Goal: Task Accomplishment & Management: Manage account settings

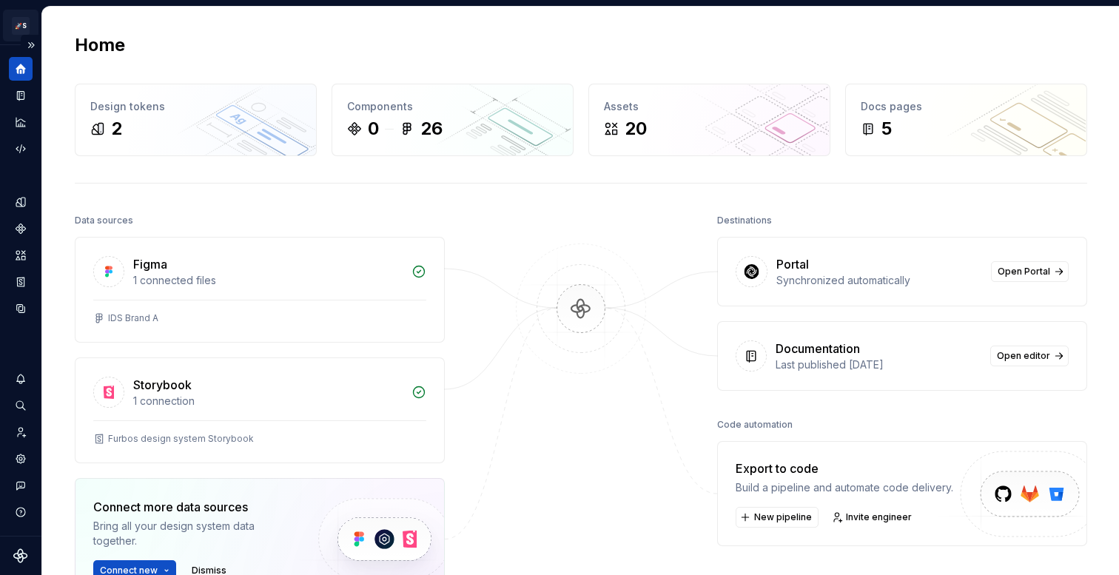
click at [21, 15] on html "🚀S Furbos design system MS Dataset Batman Home Design tokens 2 Components 0 26 …" at bounding box center [559, 287] width 1119 height 575
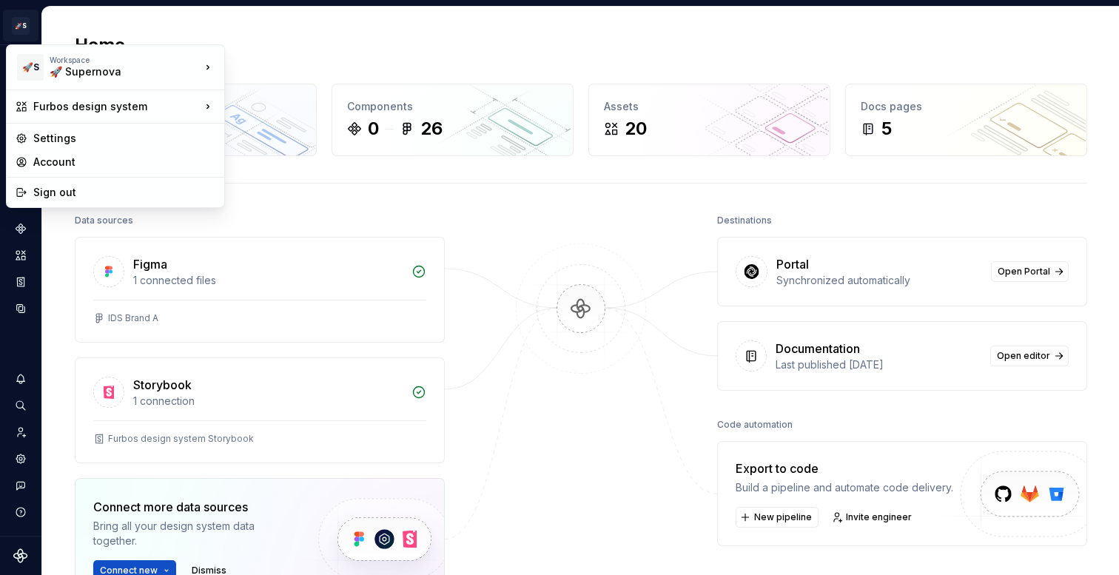
click at [298, 41] on html "🚀S Furbos design system MS Dataset Batman Home Design tokens 2 Components 0 26 …" at bounding box center [559, 287] width 1119 height 575
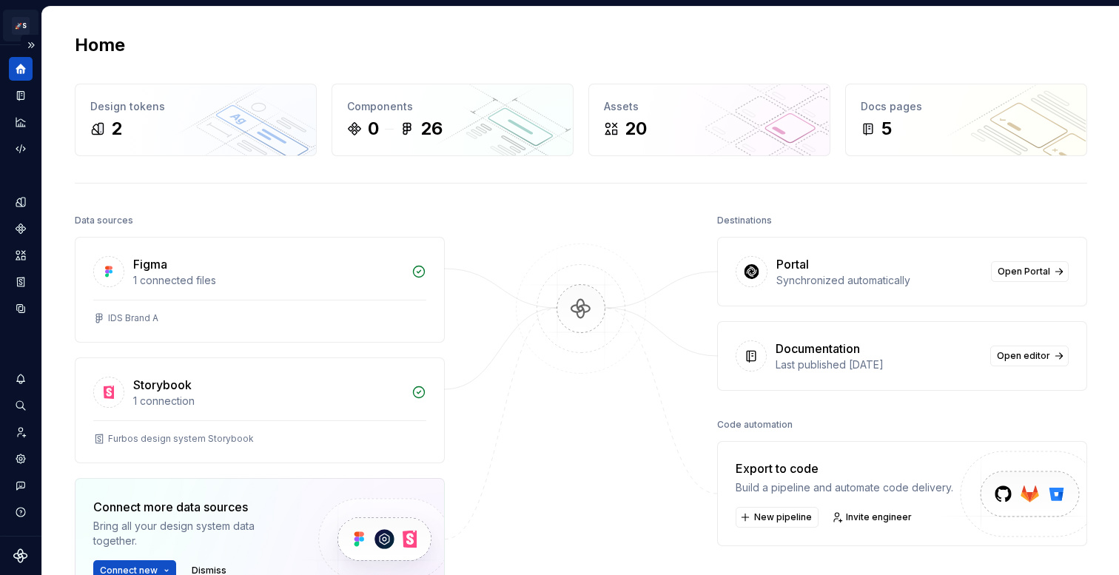
click at [29, 24] on html "🚀S Furbos design system MS Dataset Batman Home Design tokens 2 Components 0 26 …" at bounding box center [559, 287] width 1119 height 575
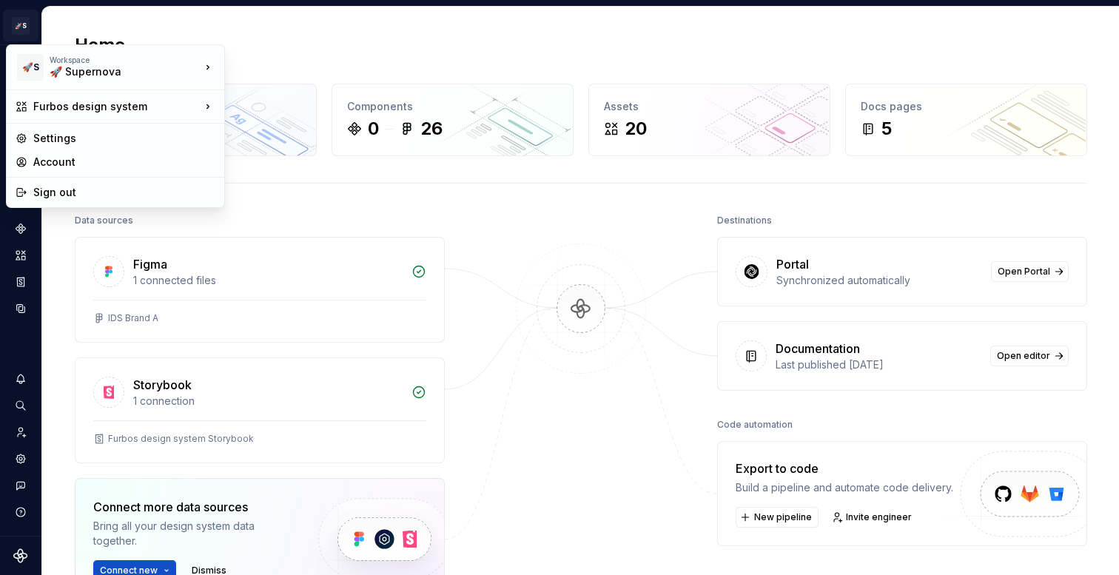
click at [30, 25] on html "🚀S Furbos design system MS Dataset Batman Home Design tokens 2 Components 0 26 …" at bounding box center [559, 287] width 1119 height 575
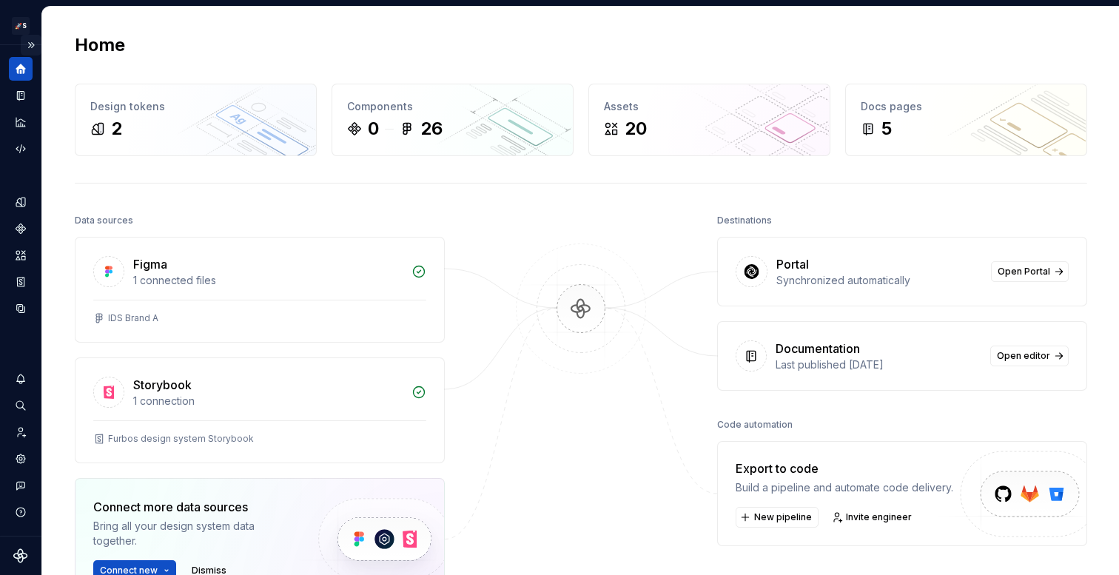
click at [28, 43] on button "Expand sidebar" at bounding box center [31, 45] width 21 height 21
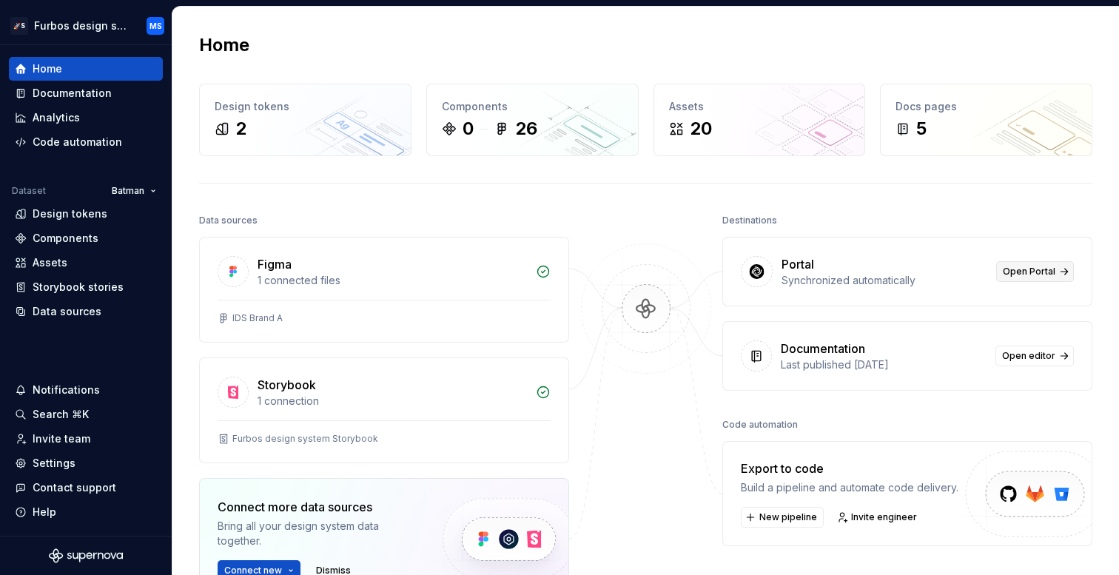
click at [1053, 272] on span "Open Portal" at bounding box center [1029, 272] width 53 height 12
click at [106, 24] on html "🚀S Furbos design system MS Home Documentation Analytics Code automation Dataset…" at bounding box center [559, 287] width 1119 height 575
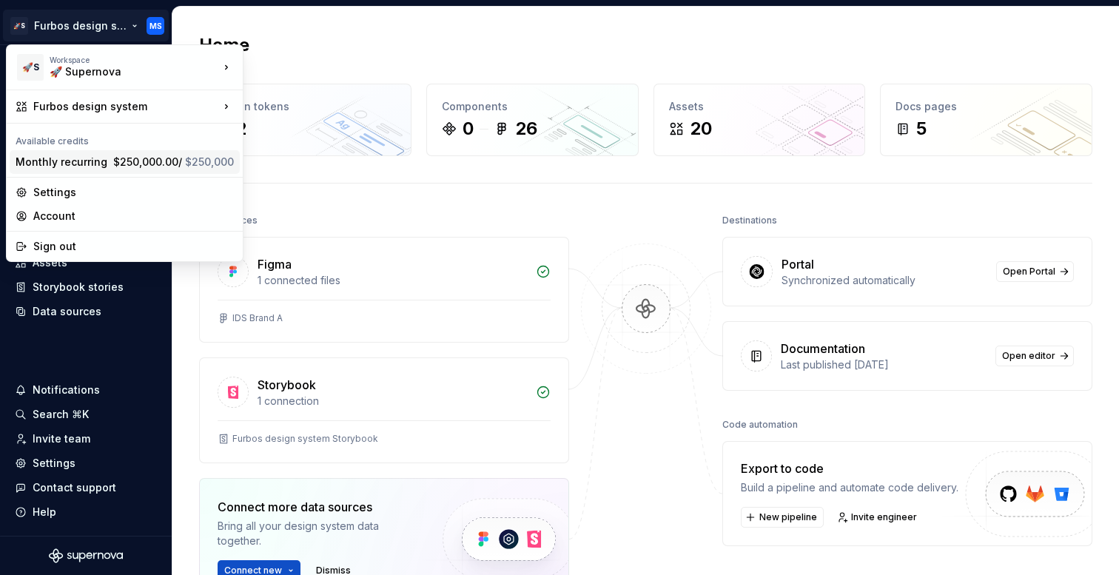
click at [136, 159] on span "$250,000.00 / $250,000" at bounding box center [173, 161] width 121 height 13
click at [106, 30] on html "🚀S Furbos design system MS Home Documentation Analytics Code automation Dataset…" at bounding box center [559, 287] width 1119 height 575
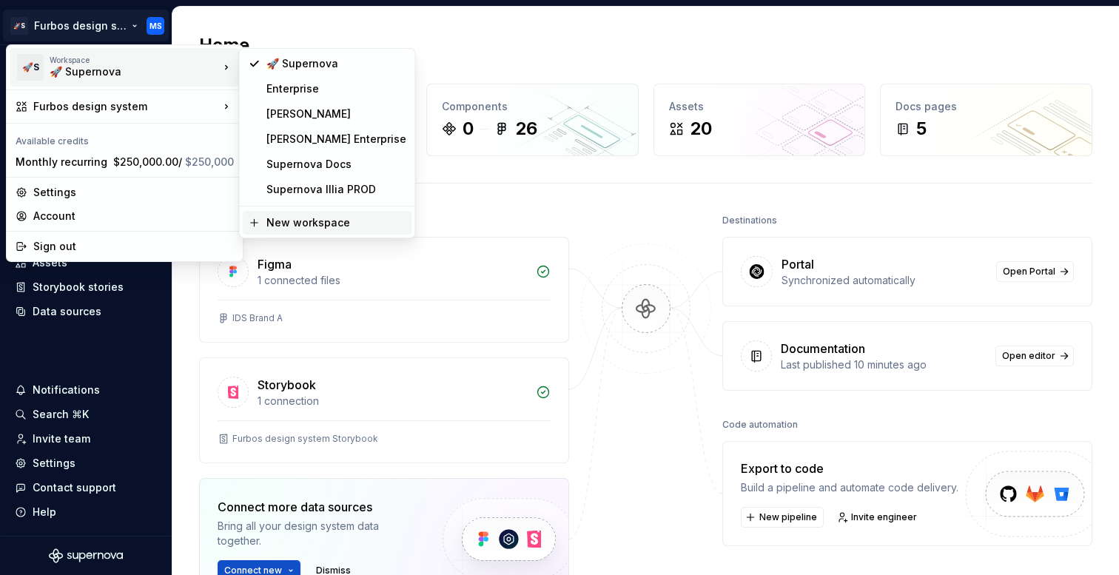
click at [305, 215] on div "New workspace" at bounding box center [336, 222] width 140 height 15
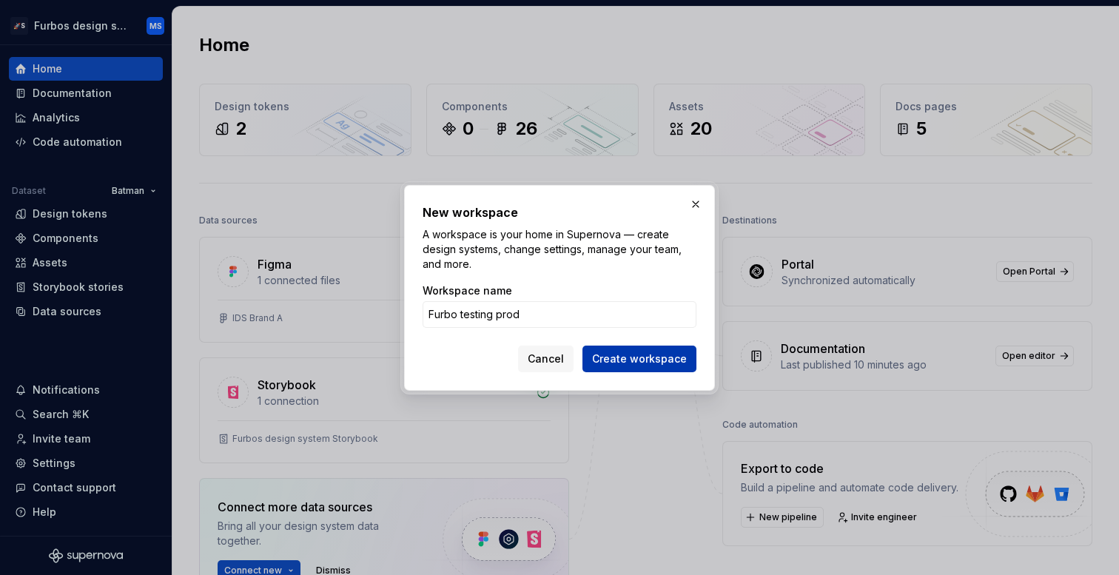
type input "Furbo testing prod"
click at [614, 353] on span "Create workspace" at bounding box center [639, 359] width 95 height 15
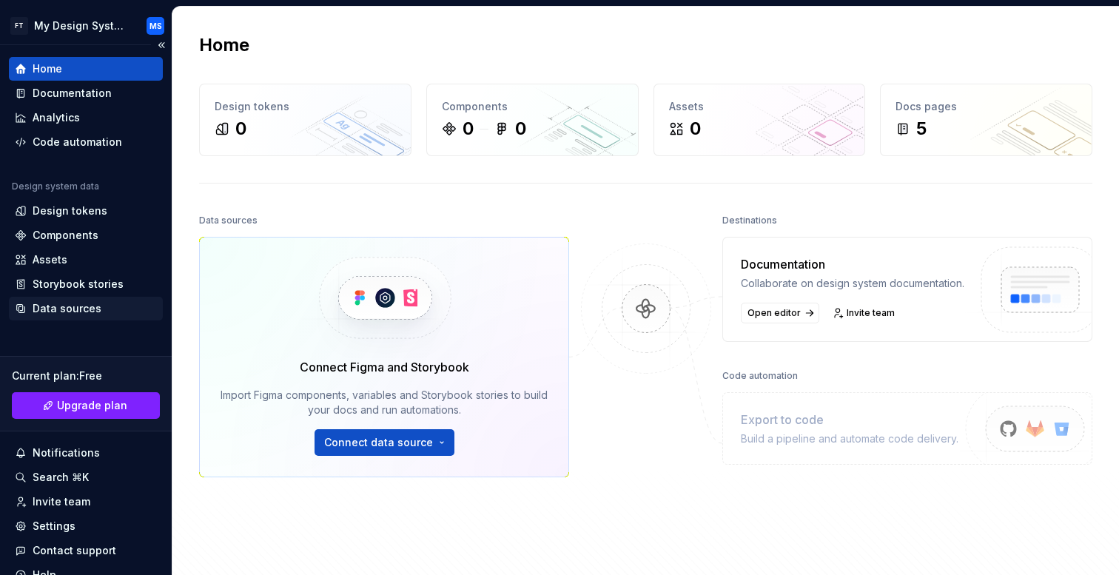
click at [93, 303] on div "Data sources" at bounding box center [67, 308] width 69 height 15
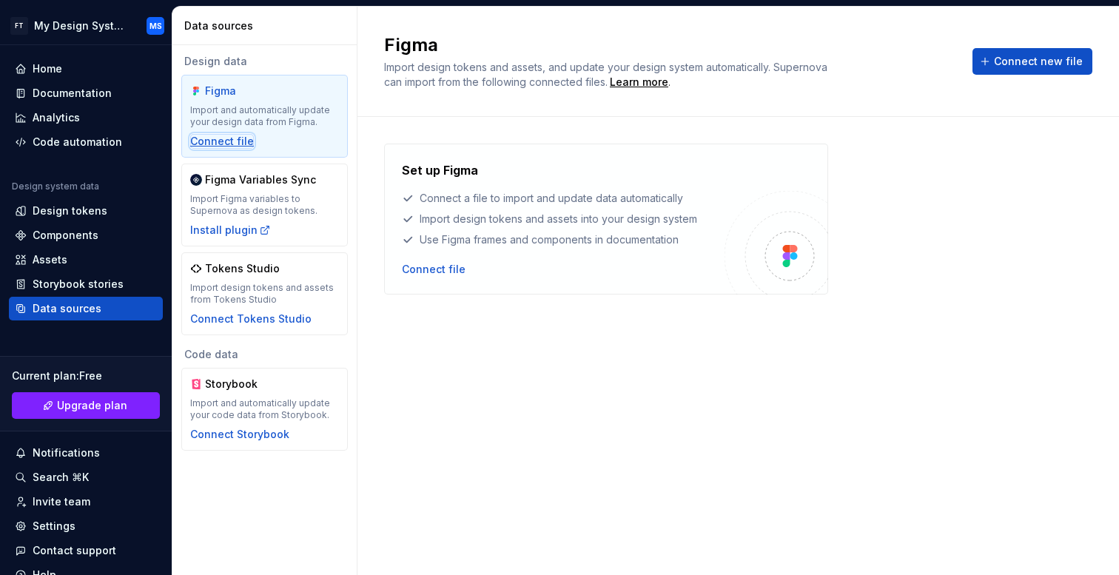
click at [220, 144] on div "Connect file" at bounding box center [222, 141] width 64 height 15
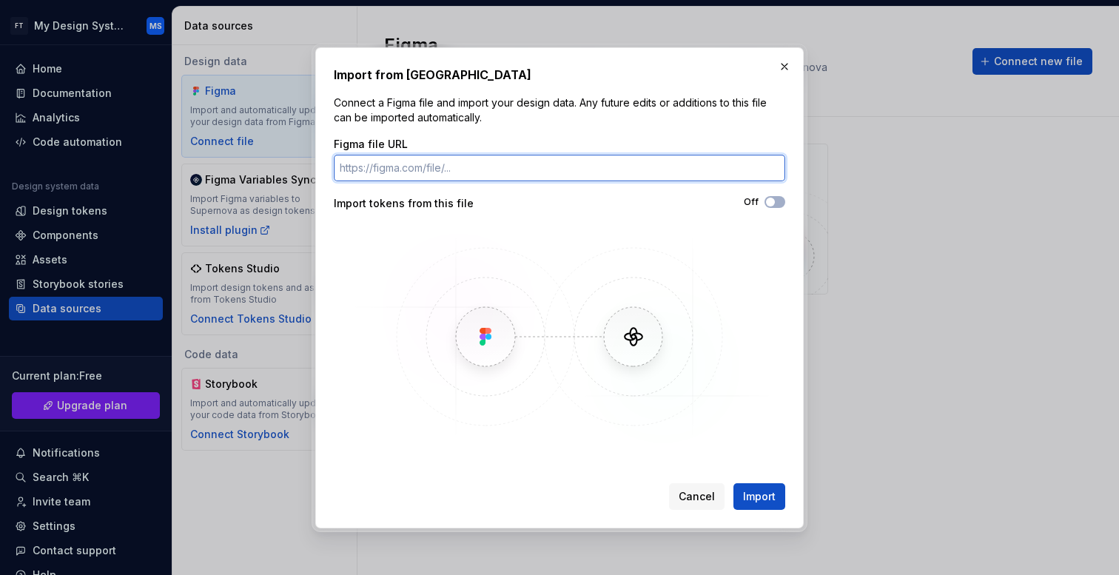
paste input "https://www.figma.com/file/xfg9reBeqDwTM9YYHgRIEN/IDS-Brand-A?type=design&node-…"
type input "https://www.figma.com/file/xfg9reBeqDwTM9YYHgRIEN/IDS-Brand-A?type=design&node-…"
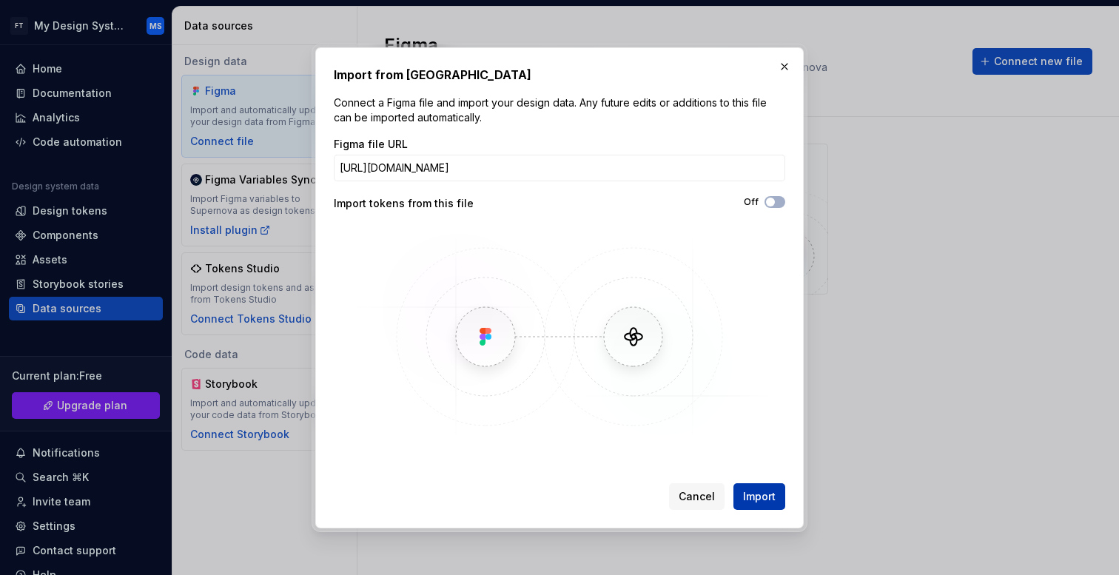
click at [747, 485] on button "Import" at bounding box center [759, 496] width 52 height 27
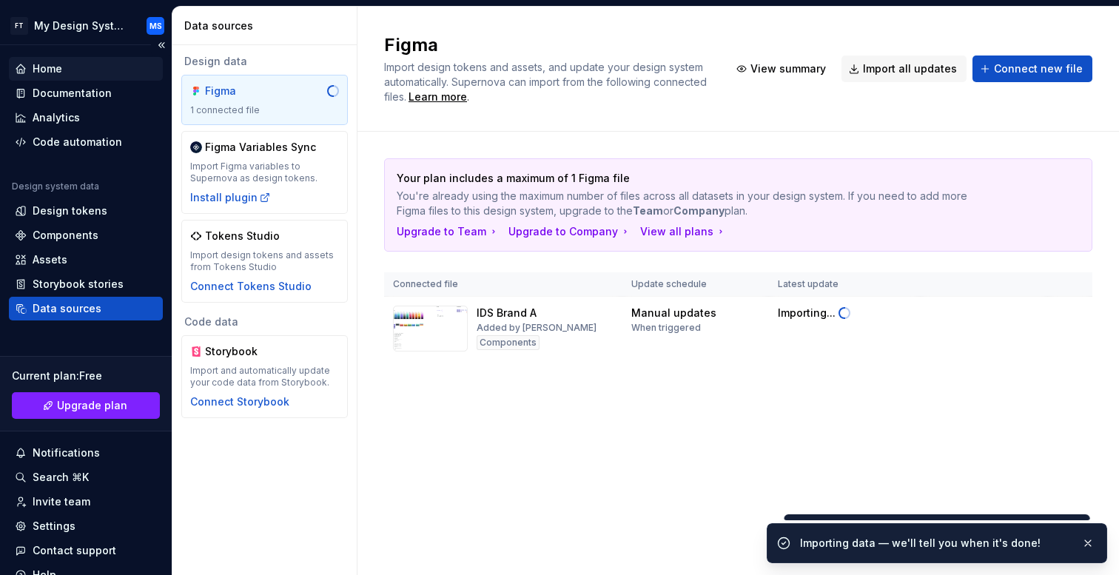
click at [106, 64] on div "Home" at bounding box center [86, 68] width 142 height 15
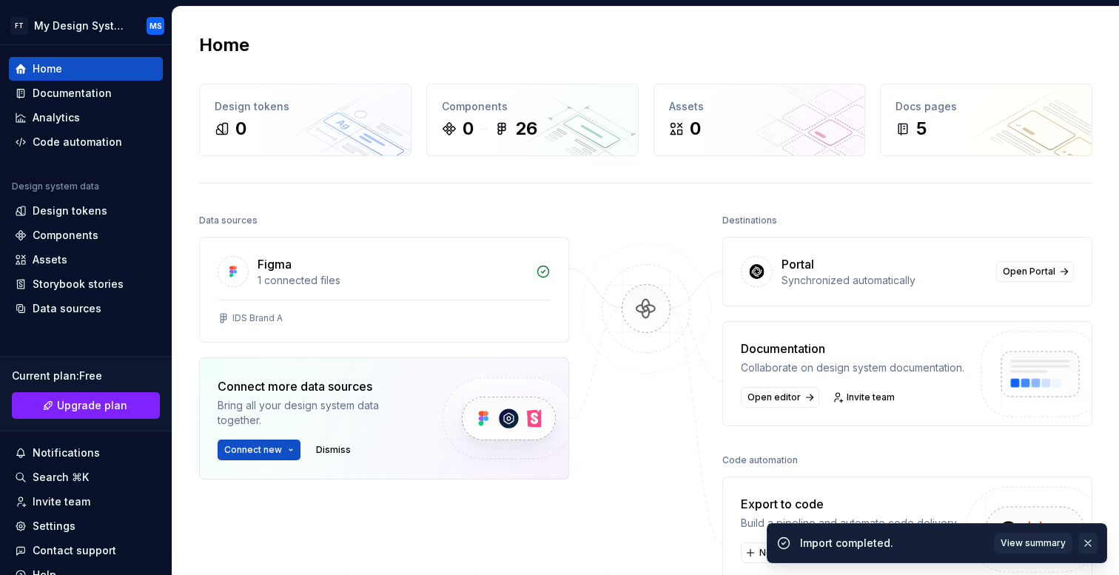
click at [1090, 549] on button "button" at bounding box center [1087, 543] width 19 height 21
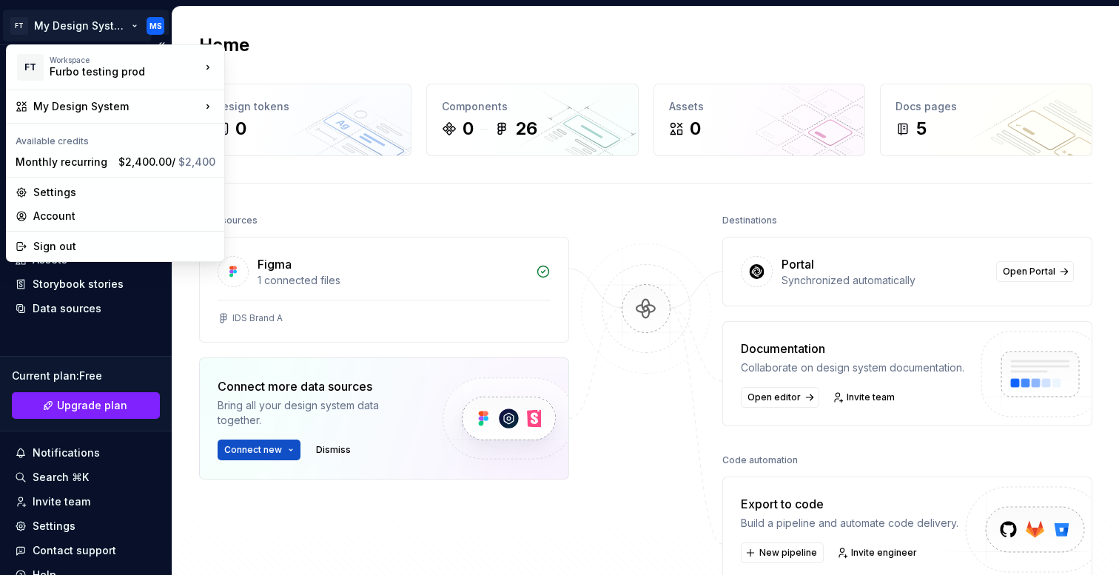
click at [118, 19] on html "FT My Design System MS Home Documentation Analytics Code automation Design syst…" at bounding box center [559, 287] width 1119 height 575
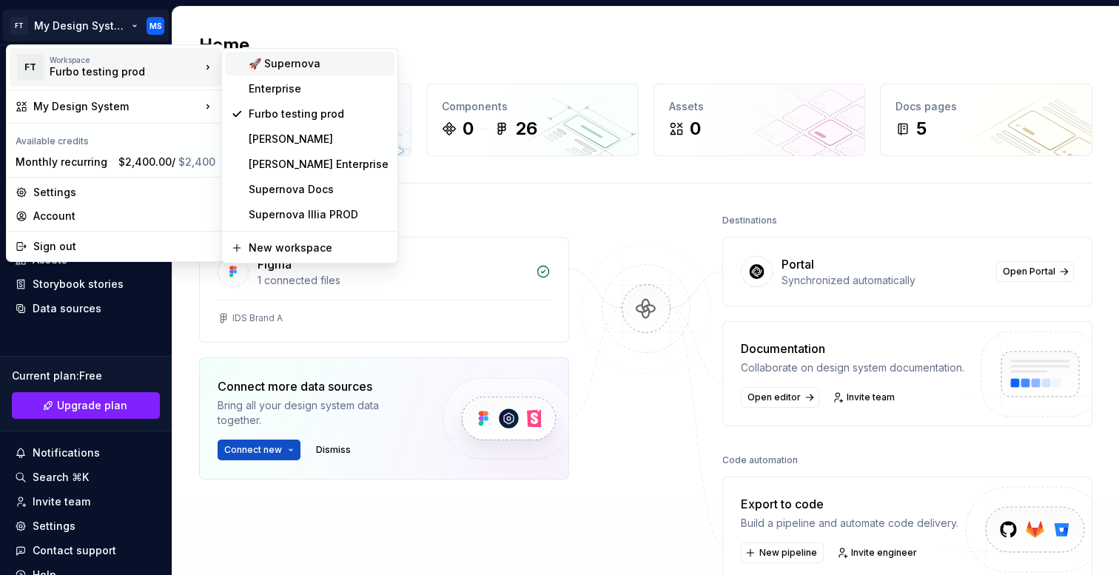
click at [266, 74] on div "🚀 Supernova" at bounding box center [309, 64] width 169 height 24
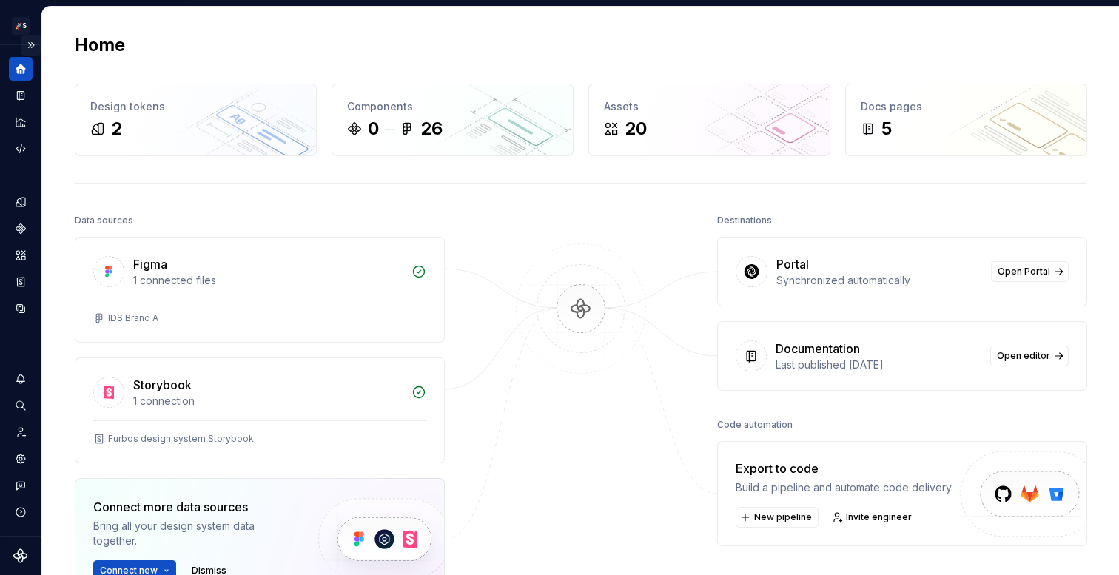
click at [32, 47] on button "Expand sidebar" at bounding box center [31, 45] width 21 height 21
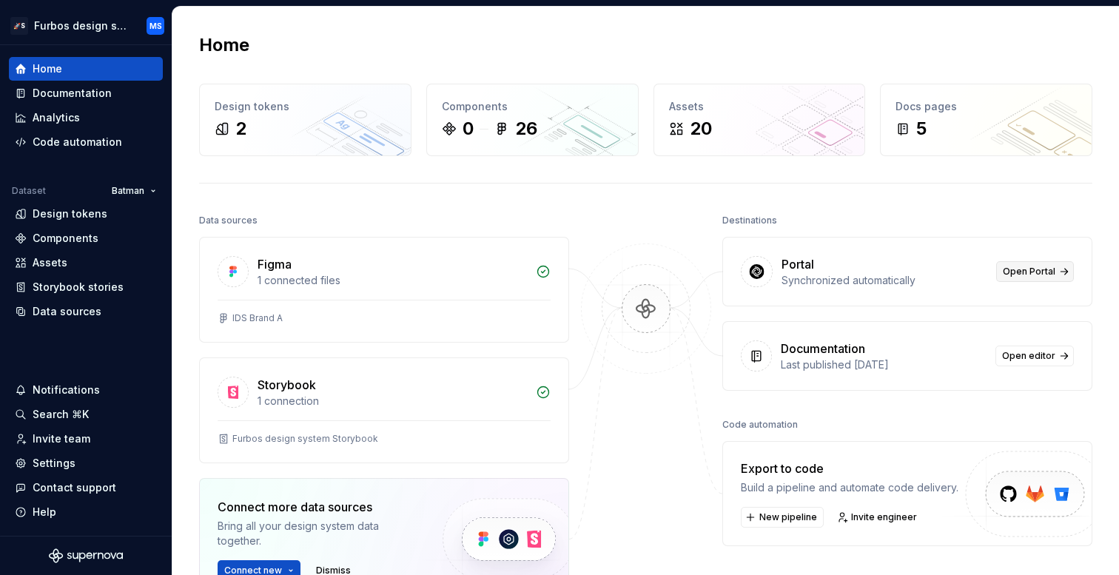
click at [1043, 278] on link "Open Portal" at bounding box center [1035, 271] width 78 height 21
click at [114, 98] on div "Documentation" at bounding box center [86, 93] width 142 height 15
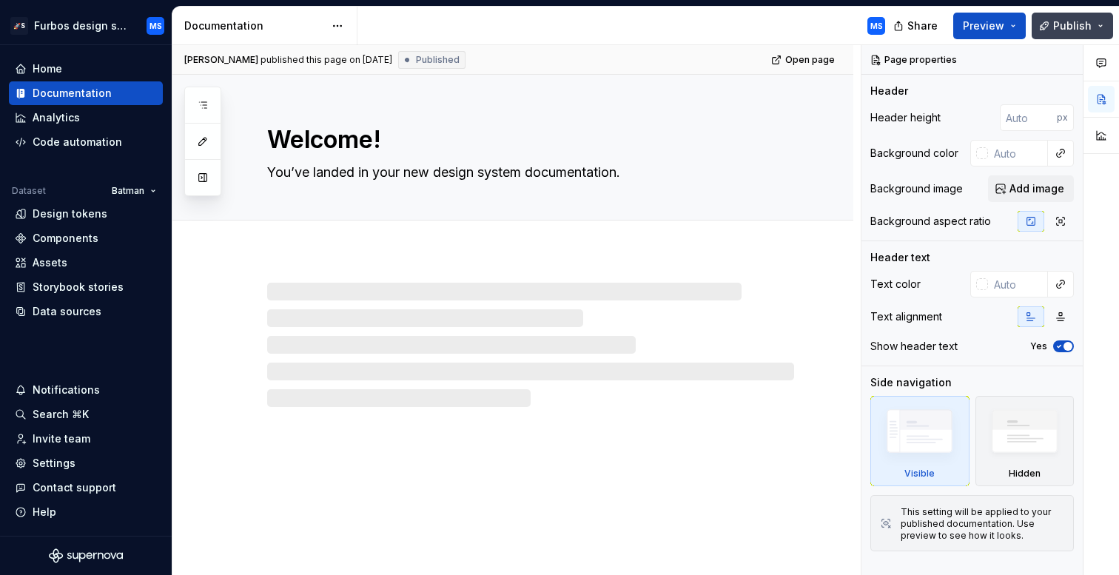
click at [1067, 19] on span "Publish" at bounding box center [1072, 26] width 38 height 15
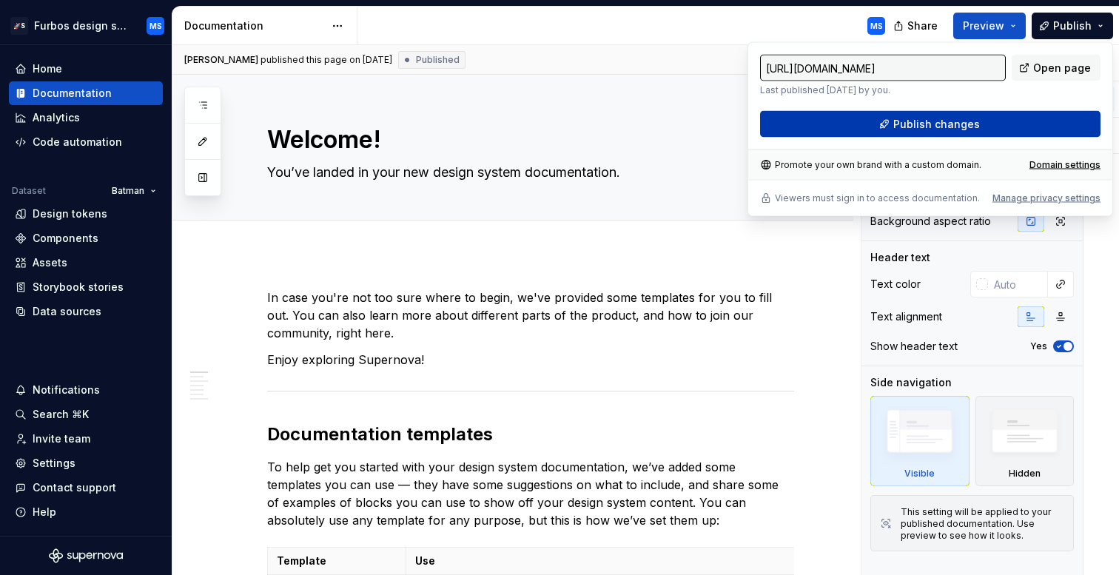
click at [937, 128] on span "Publish changes" at bounding box center [936, 124] width 87 height 15
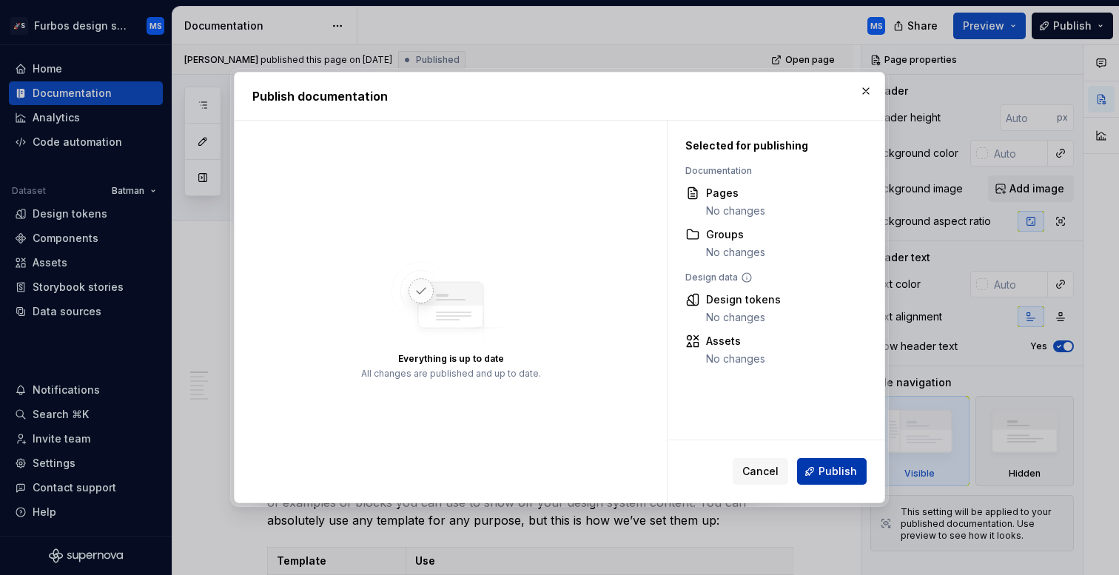
click at [836, 477] on span "Publish" at bounding box center [838, 471] width 38 height 15
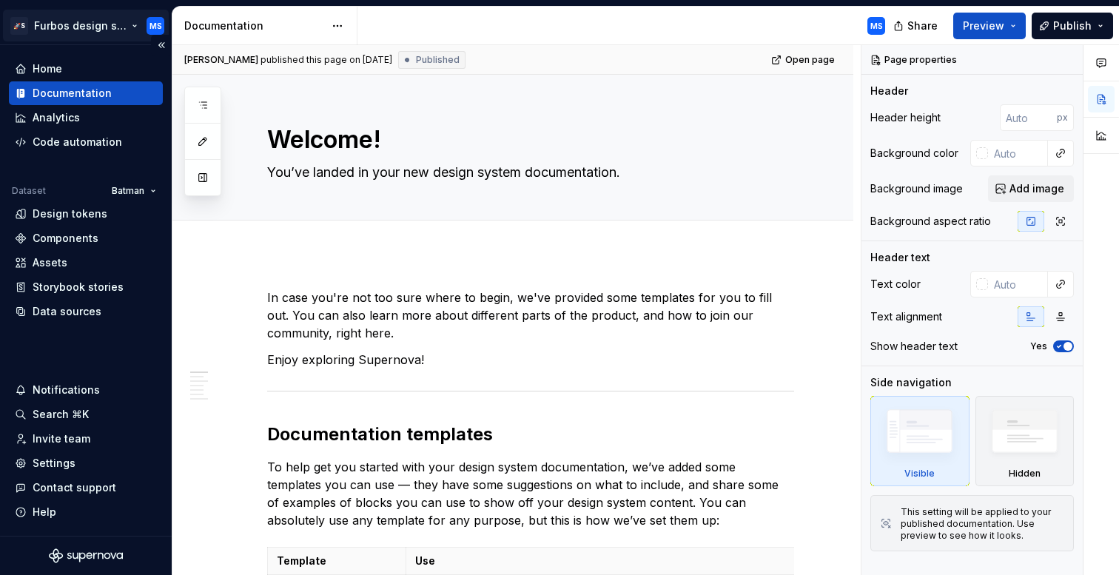
click at [121, 33] on html "🚀S Furbos design system MS Home Documentation Analytics Code automation Dataset…" at bounding box center [559, 287] width 1119 height 575
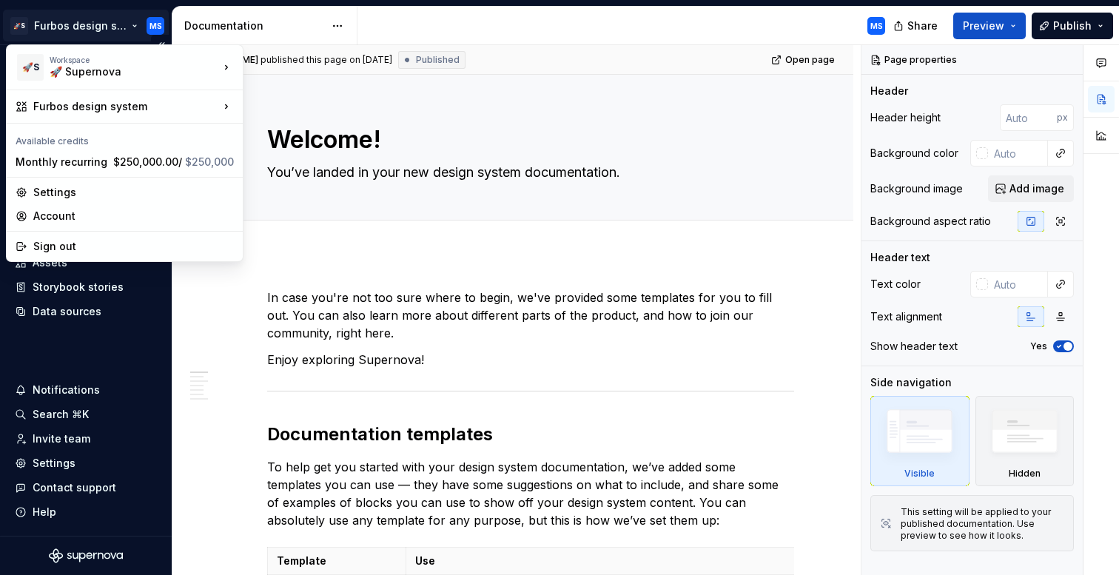
type textarea "*"
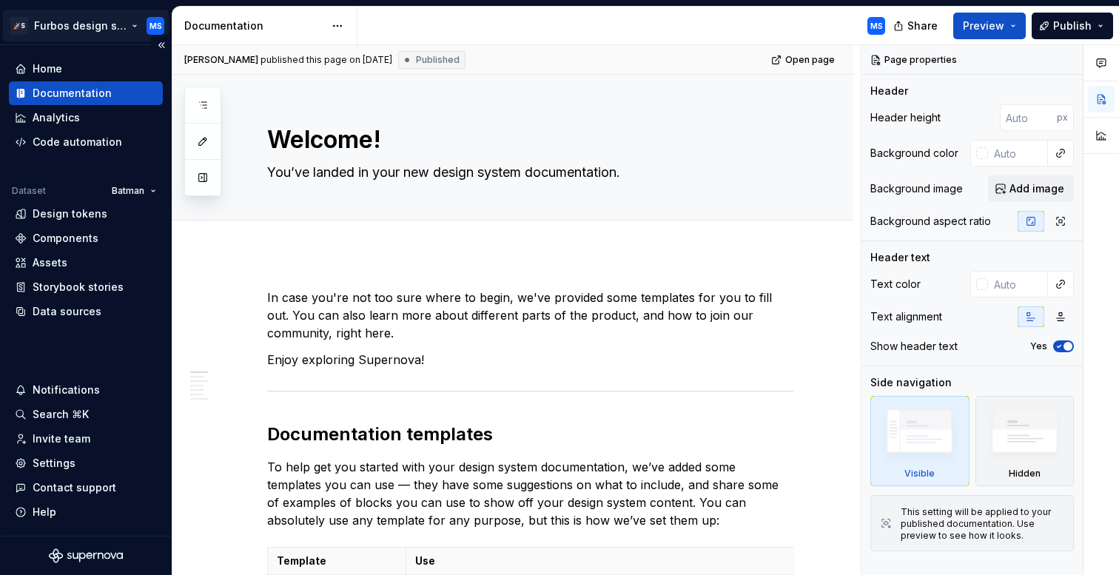
click at [118, 26] on html "🚀S Furbos design system MS Home Documentation Analytics Code automation Dataset…" at bounding box center [559, 287] width 1119 height 575
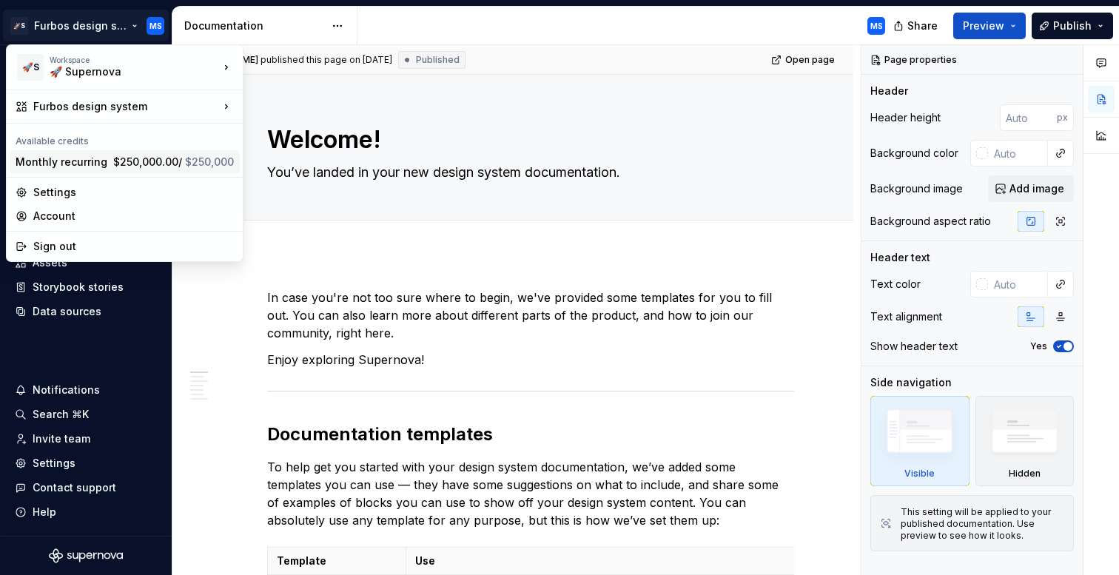
click at [112, 153] on div "Monthly recurring $250,000.00 / $250,000" at bounding box center [125, 162] width 230 height 24
type textarea "*"
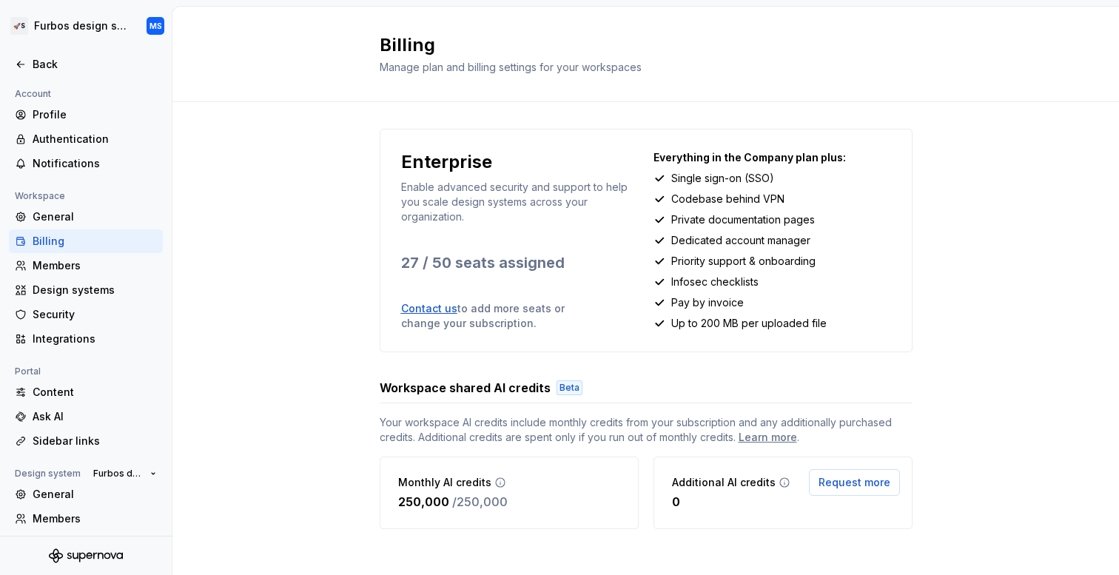
scroll to position [10, 0]
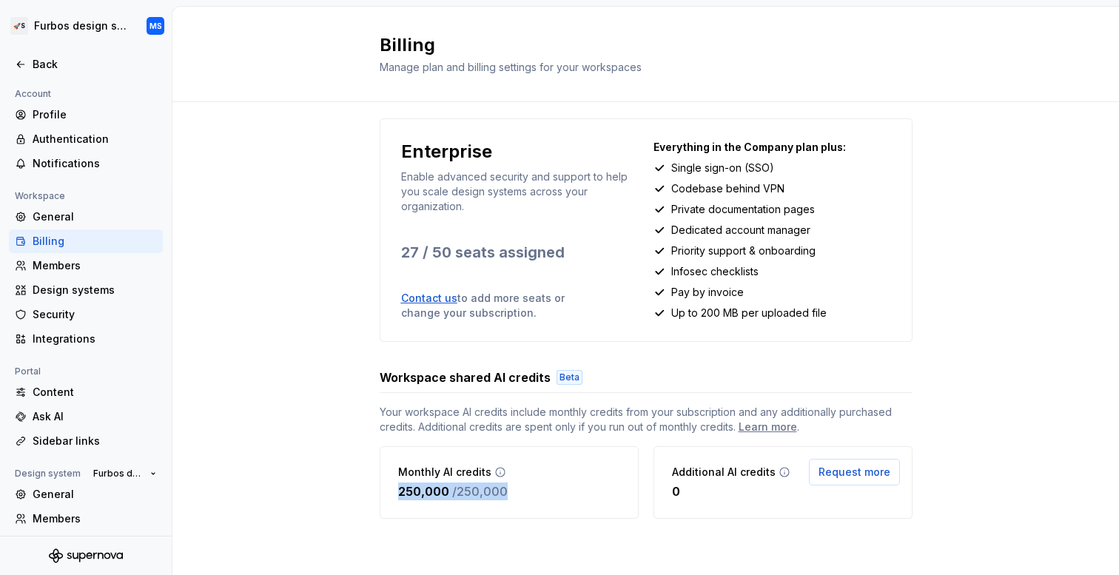
drag, startPoint x: 505, startPoint y: 494, endPoint x: 388, endPoint y: 494, distance: 116.9
click at [388, 494] on div "Monthly AI credits 250,000 / 250,000" at bounding box center [509, 482] width 259 height 73
click at [461, 498] on p "/ 250,000" at bounding box center [480, 492] width 56 height 18
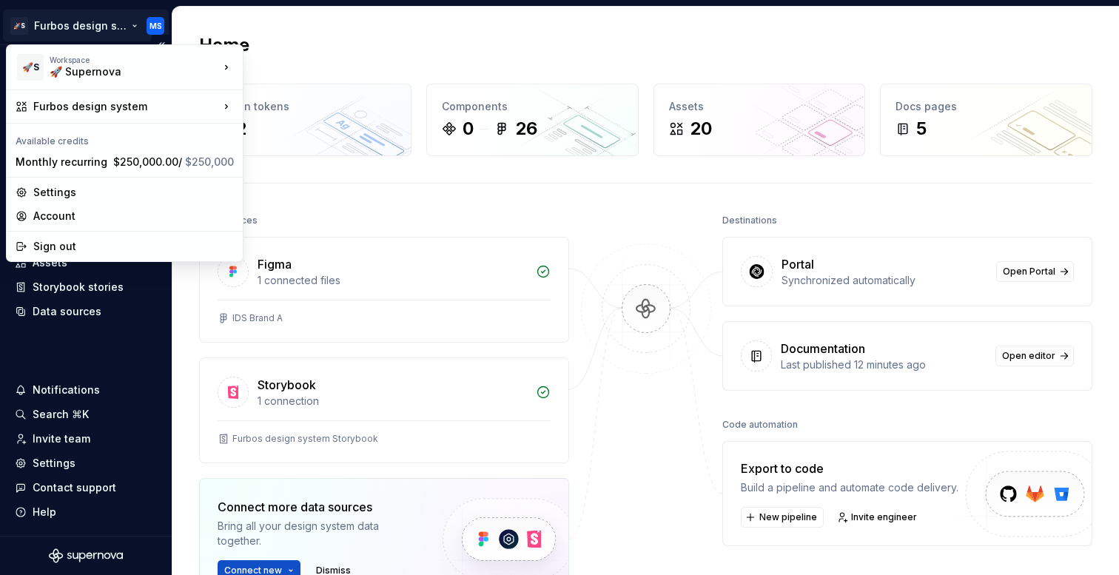
click at [73, 19] on html "🚀S Furbos design system MS Home Documentation Analytics Code automation Dataset…" at bounding box center [559, 287] width 1119 height 575
click at [102, 19] on html "🚀S Furbos design system MS Home Documentation Analytics Code automation Dataset…" at bounding box center [559, 287] width 1119 height 575
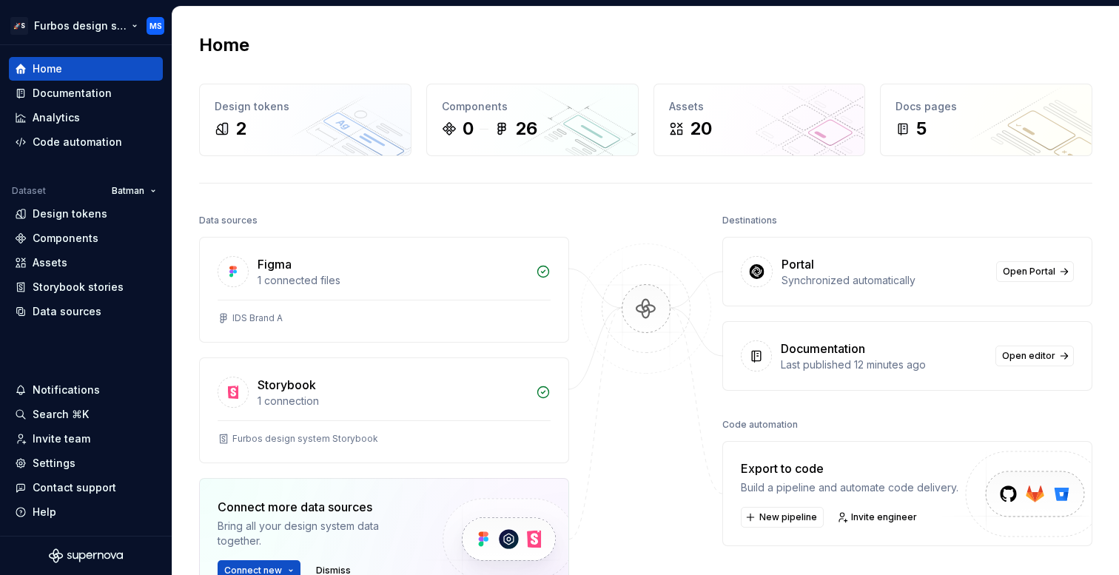
click at [104, 27] on html "🚀S Furbos design system MS Home Documentation Analytics Code automation Dataset…" at bounding box center [559, 287] width 1119 height 575
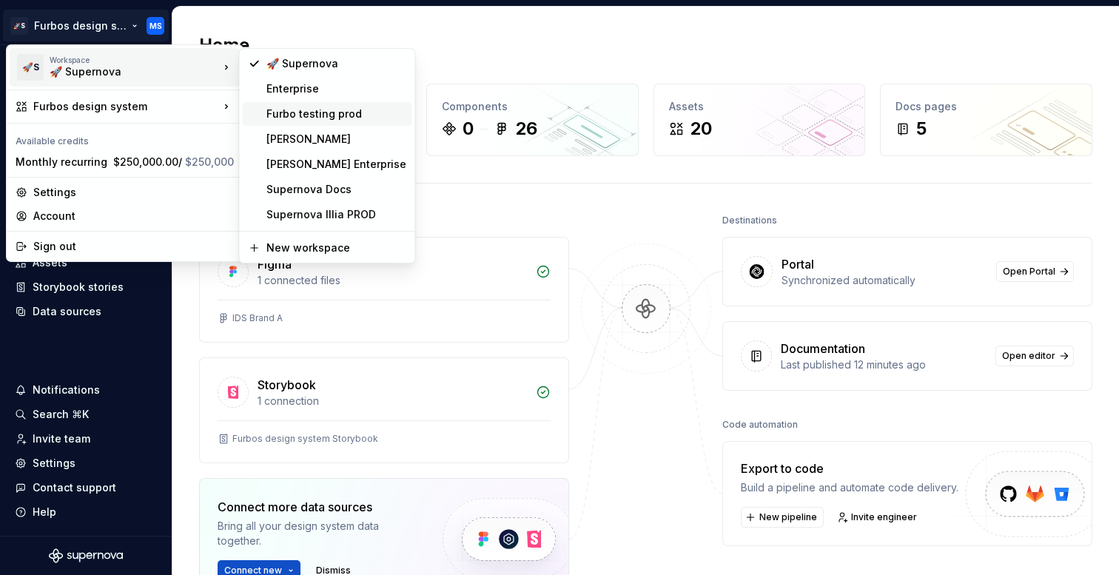
click at [328, 108] on div "Furbo testing prod" at bounding box center [336, 114] width 140 height 15
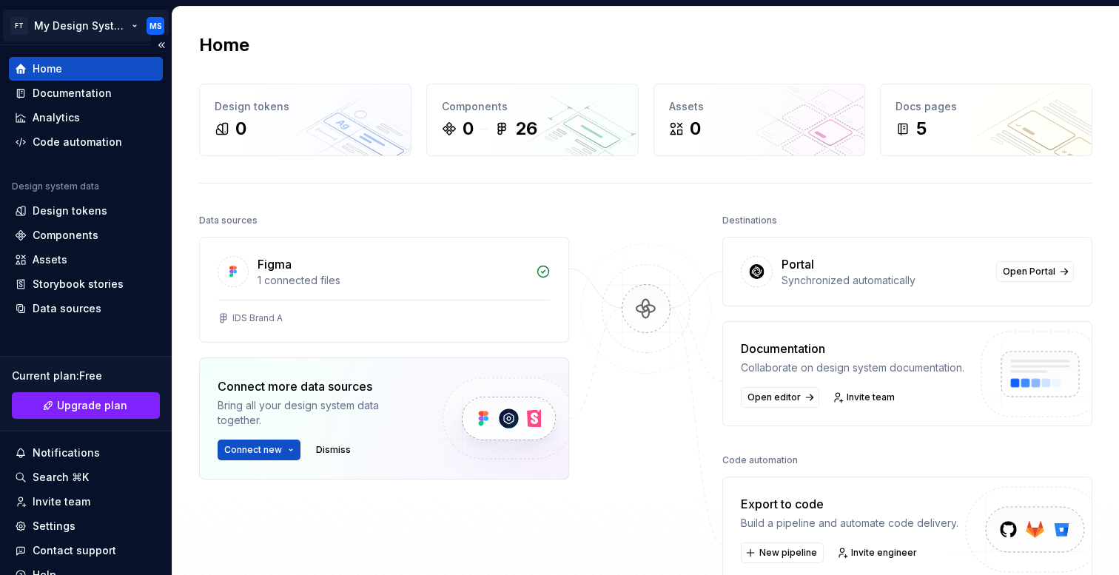
click at [78, 20] on html "FT My Design System MS Home Documentation Analytics Code automation Design syst…" at bounding box center [559, 287] width 1119 height 575
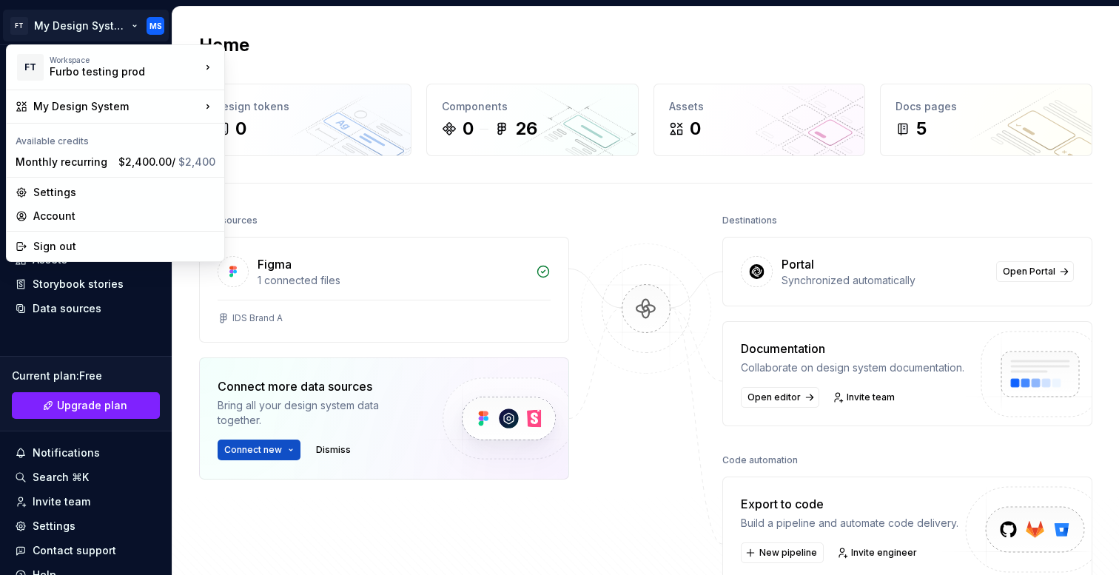
click at [79, 24] on html "FT My Design System MS Home Documentation Analytics Code automation Design syst…" at bounding box center [559, 287] width 1119 height 575
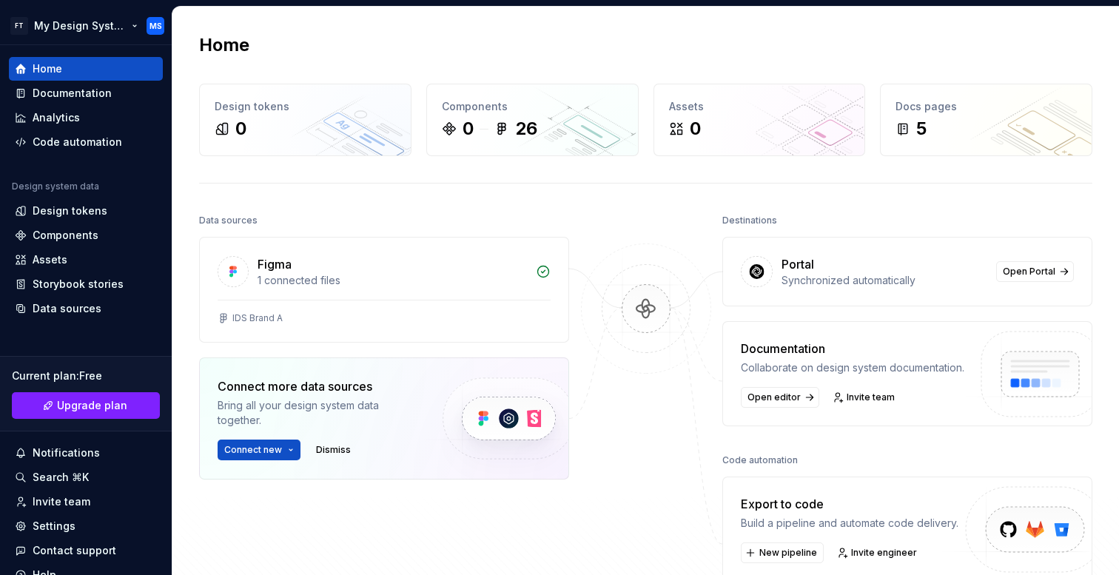
click at [79, 24] on html "FT My Design System MS Home Documentation Analytics Code automation Design syst…" at bounding box center [559, 287] width 1119 height 575
click at [114, 33] on html "FT My Design System MS Home Documentation Analytics Code automation Design syst…" at bounding box center [559, 287] width 1119 height 575
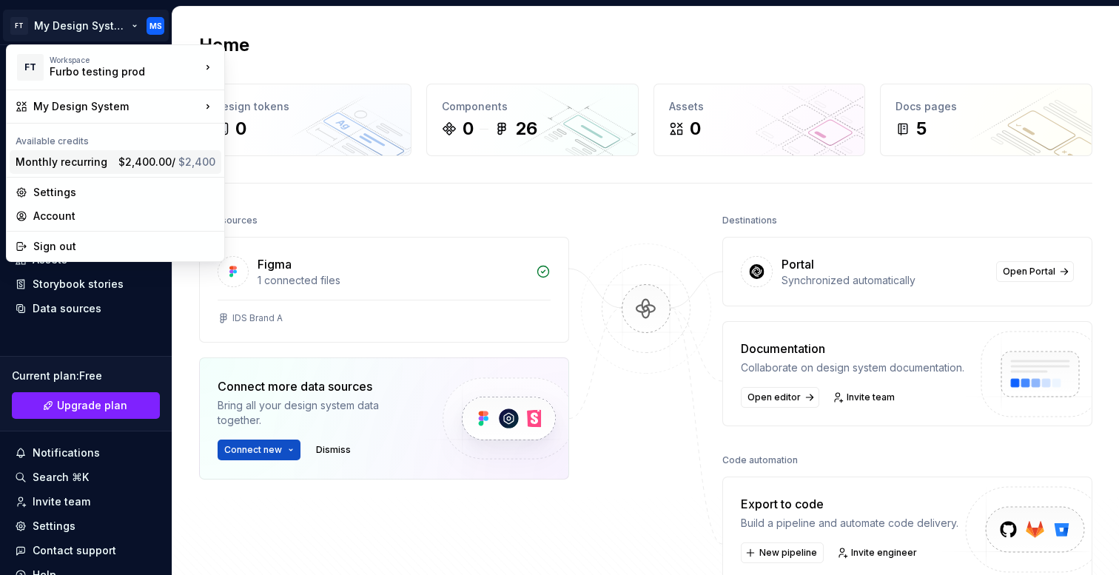
click at [136, 167] on span "$2,400.00 / $2,400" at bounding box center [166, 161] width 97 height 13
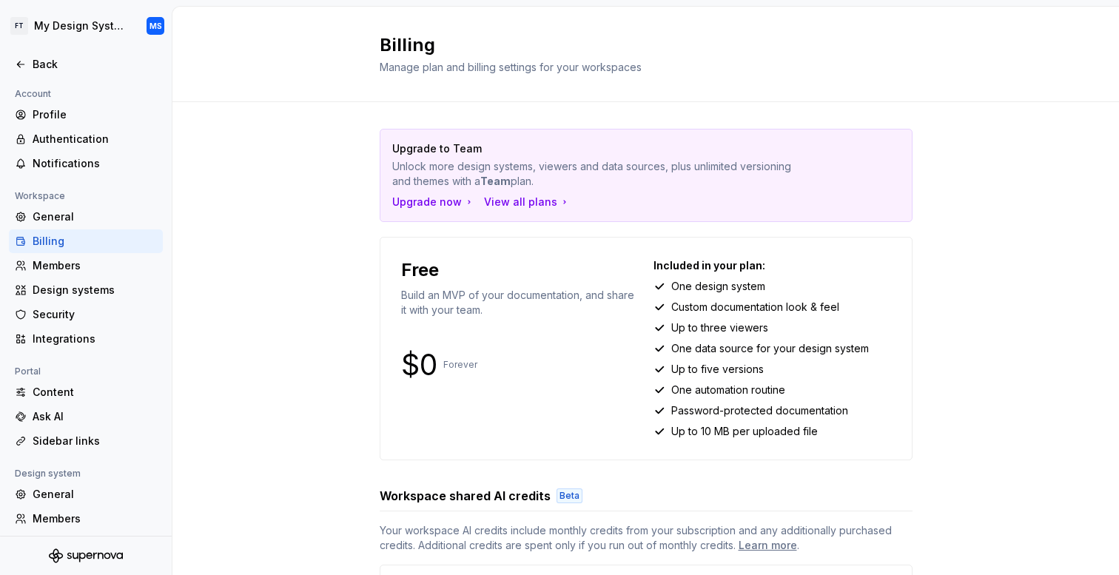
scroll to position [118, 0]
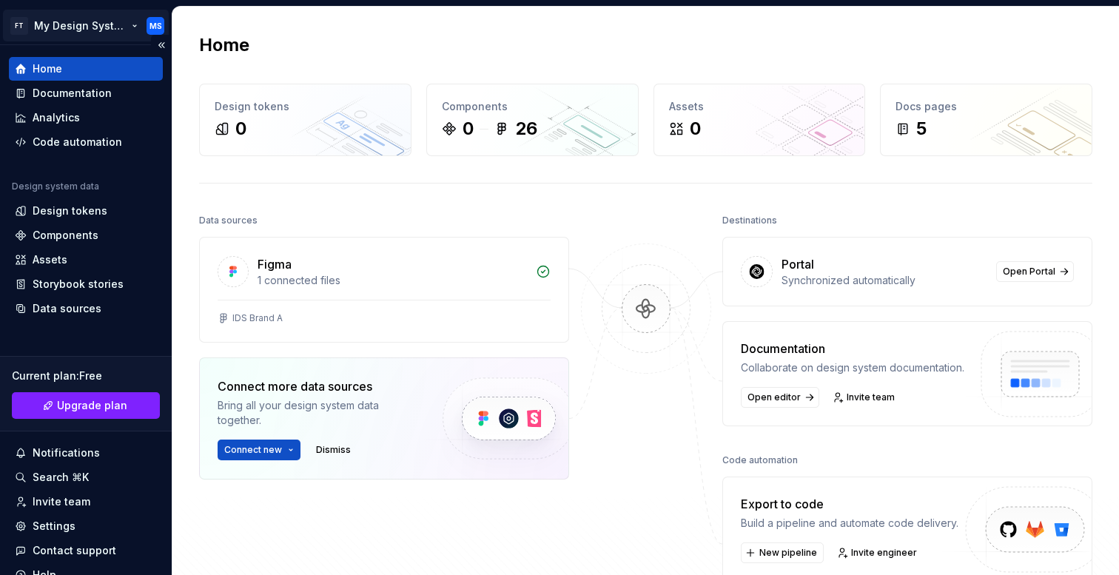
click at [96, 24] on html "FT My Design System MS Home Documentation Analytics Code automation Design syst…" at bounding box center [559, 287] width 1119 height 575
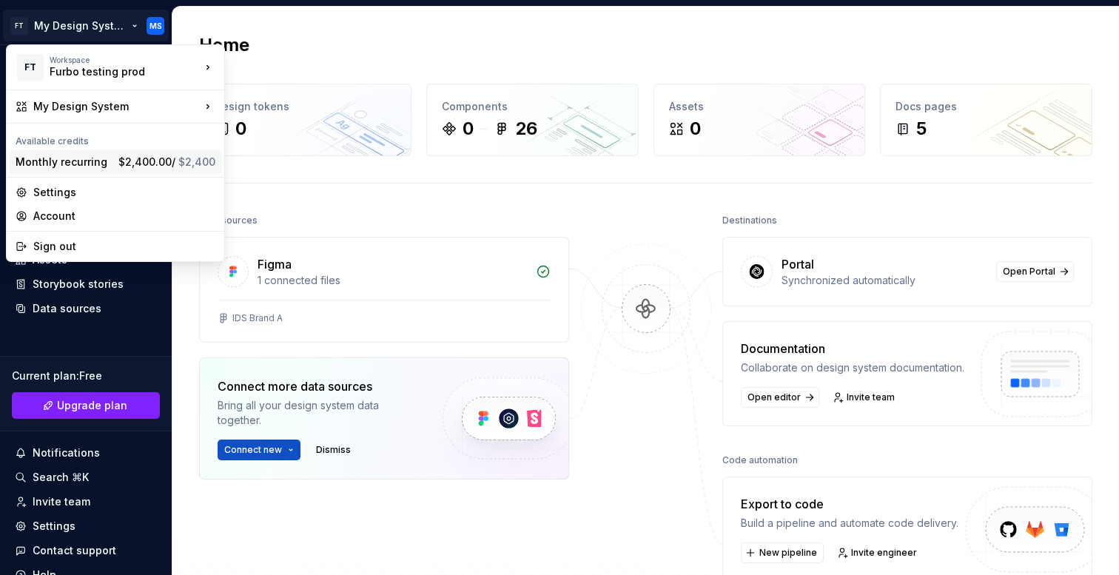
click at [97, 159] on div "Monthly recurring" at bounding box center [64, 162] width 97 height 15
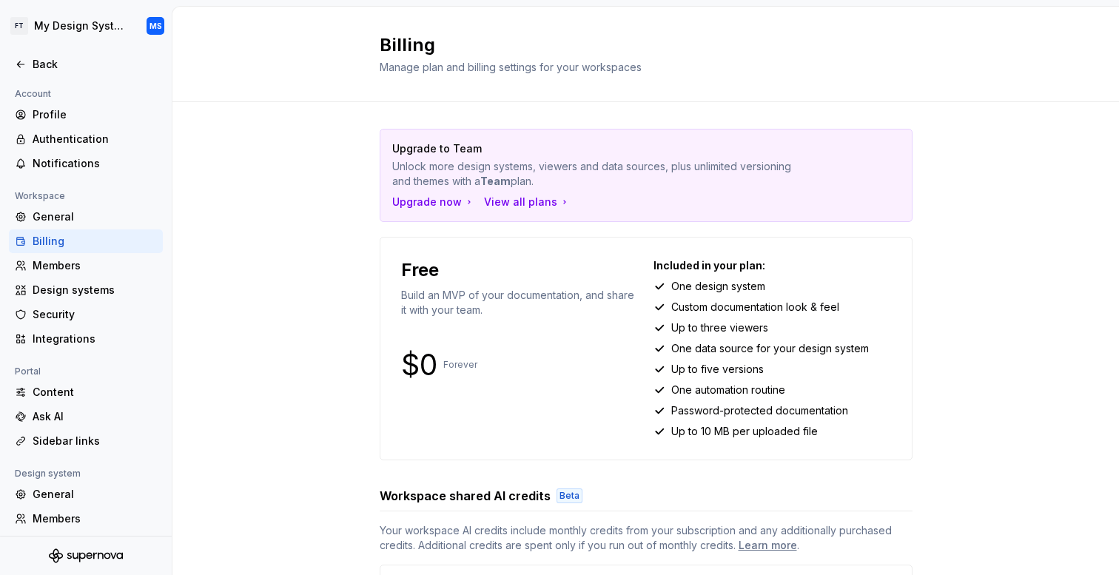
scroll to position [118, 0]
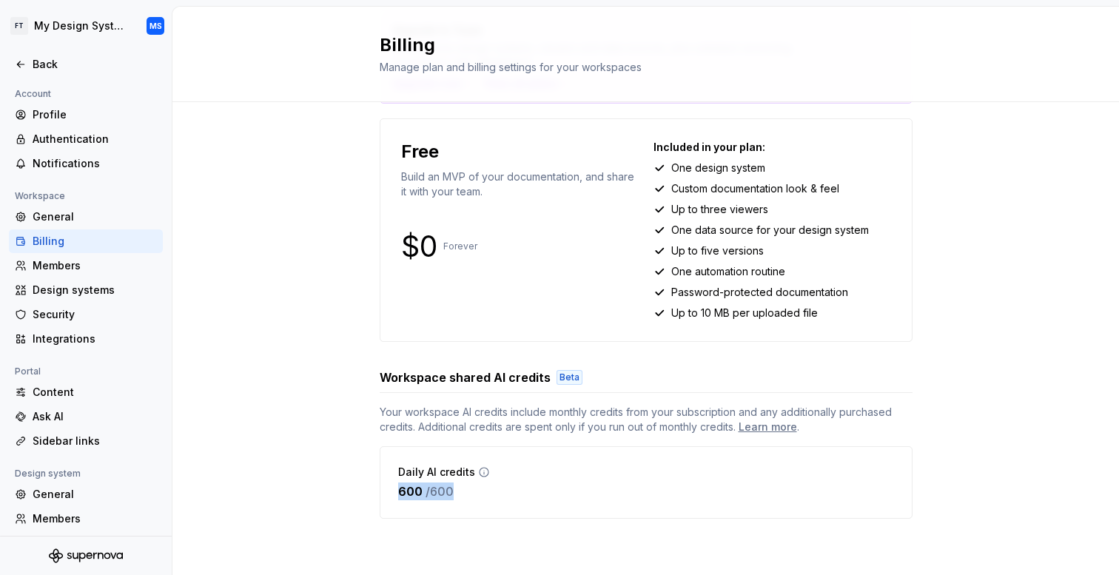
drag, startPoint x: 394, startPoint y: 494, endPoint x: 494, endPoint y: 494, distance: 99.9
click at [494, 494] on div "Daily AI credits 600 / 600" at bounding box center [646, 482] width 533 height 73
click at [36, 49] on div at bounding box center [86, 48] width 172 height 7
click at [33, 67] on div "Back" at bounding box center [95, 64] width 124 height 15
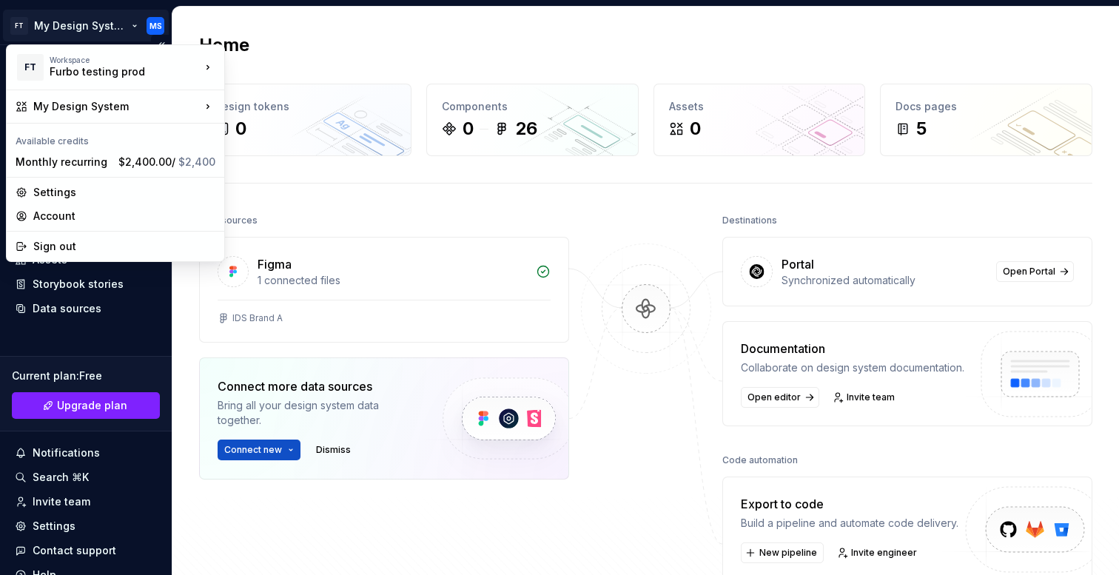
click at [70, 39] on html "FT My Design System MS Home Documentation Analytics Code automation Design syst…" at bounding box center [559, 287] width 1119 height 575
click at [96, 26] on html "FT My Design System MS Home Documentation Analytics Code automation Design syst…" at bounding box center [559, 287] width 1119 height 575
click at [121, 158] on span "$2,400.00 / $2,400" at bounding box center [166, 161] width 97 height 13
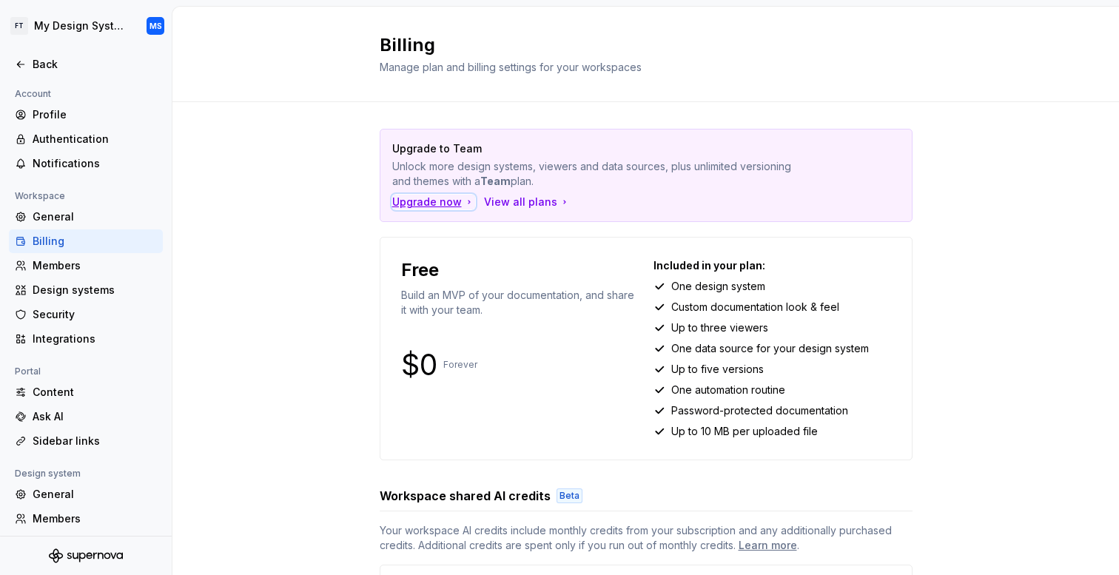
click at [437, 204] on div "Upgrade now" at bounding box center [433, 202] width 83 height 15
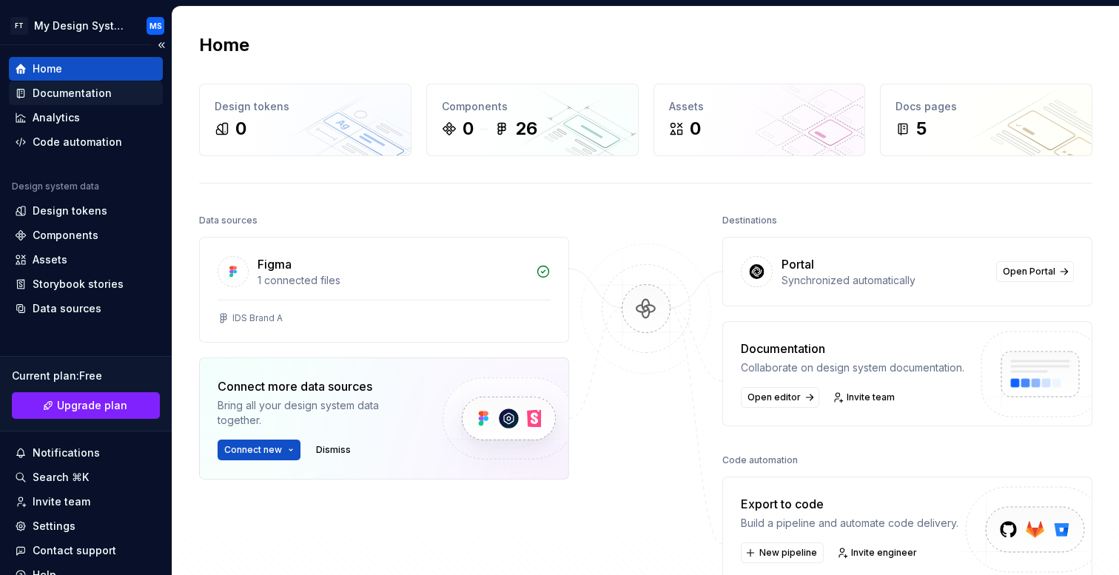
click at [93, 96] on div "Documentation" at bounding box center [72, 93] width 79 height 15
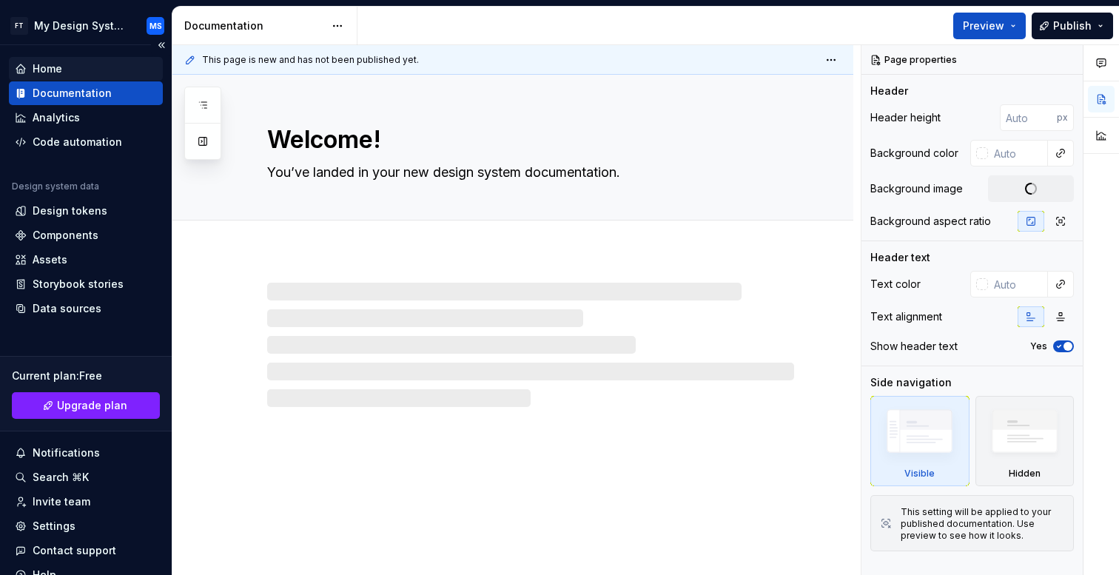
type textarea "*"
click at [107, 76] on div "Home" at bounding box center [86, 69] width 154 height 24
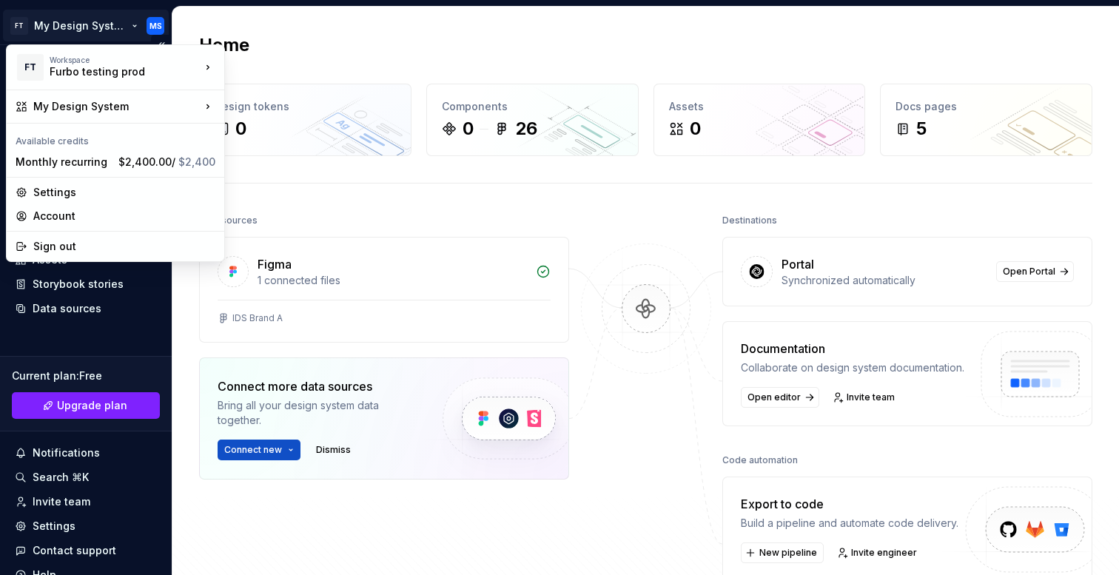
click at [108, 28] on html "FT My Design System MS Home Documentation Analytics Code automation Design syst…" at bounding box center [559, 287] width 1119 height 575
click at [140, 158] on span "$2,400.00 / $2,400" at bounding box center [166, 161] width 97 height 13
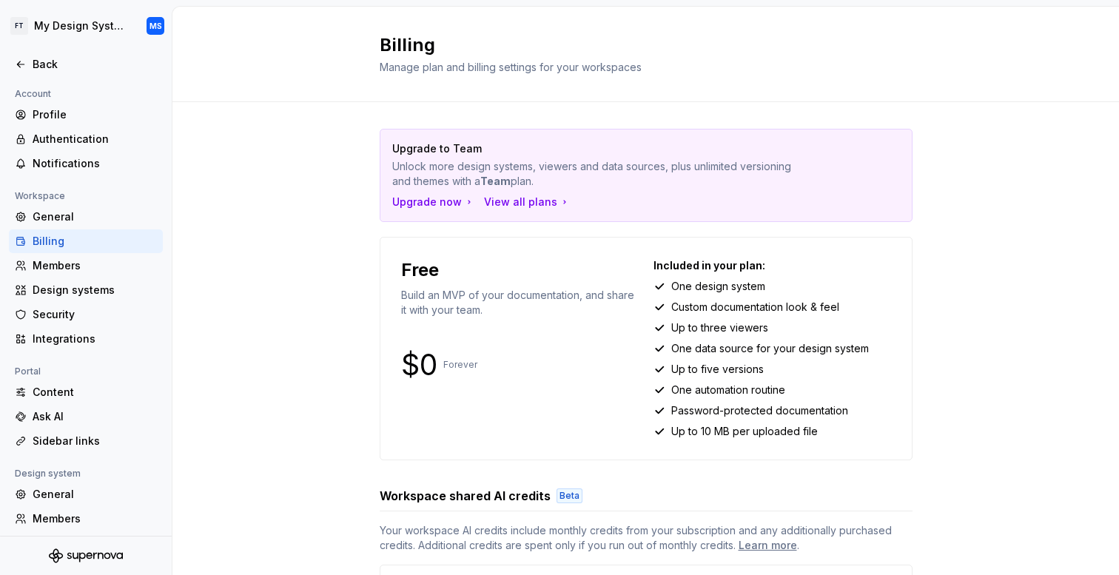
scroll to position [279, 0]
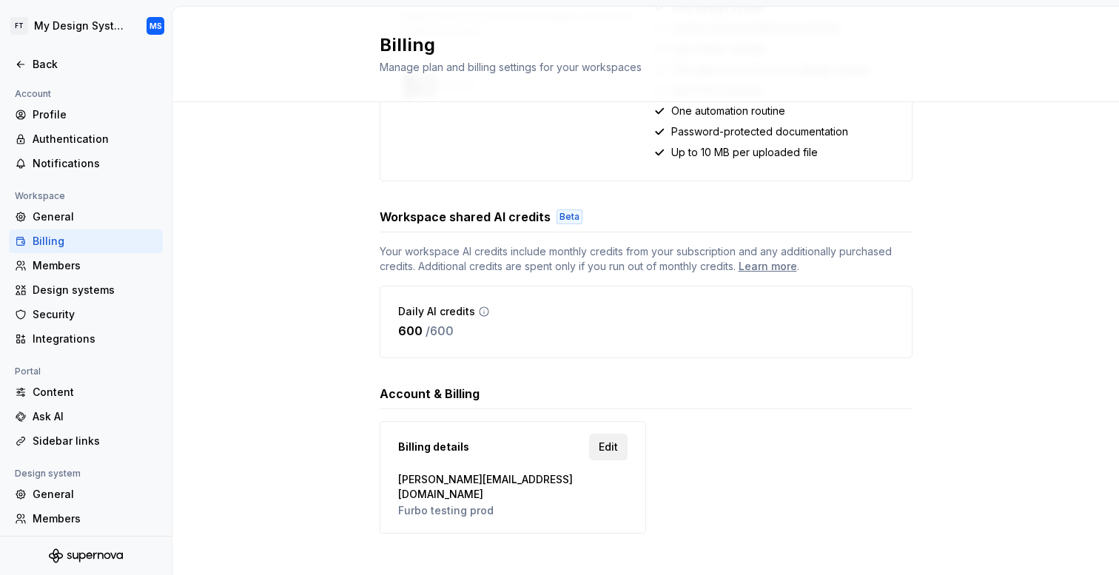
click at [609, 443] on span "Edit" at bounding box center [608, 447] width 19 height 15
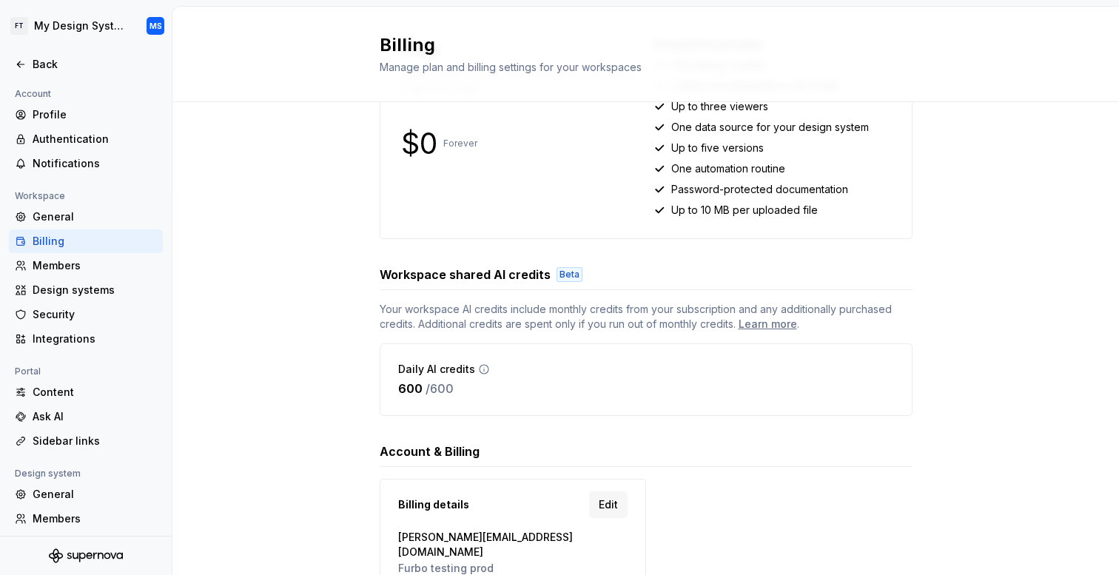
scroll to position [176, 0]
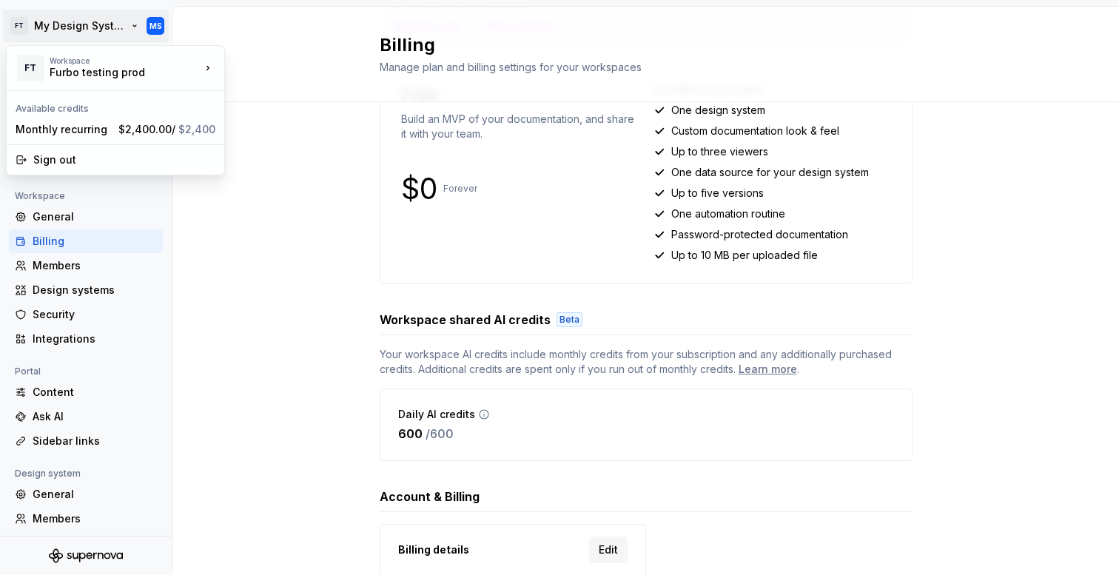
click at [131, 30] on html "FT My Design System MS Back Account Profile Authentication Notifications Worksp…" at bounding box center [559, 287] width 1119 height 575
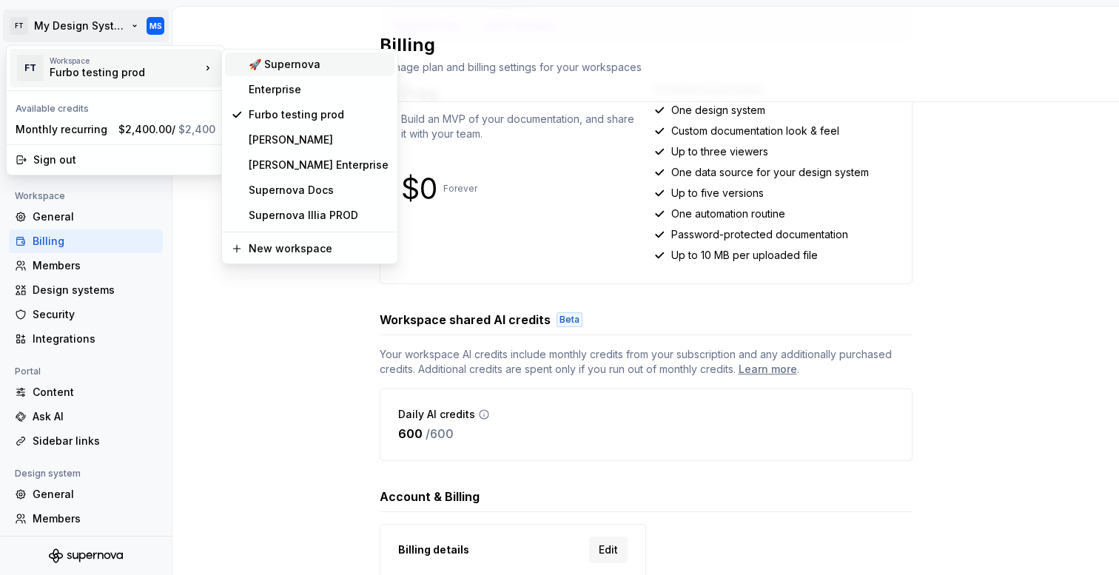
click at [326, 58] on div "🚀 Supernova" at bounding box center [319, 64] width 140 height 15
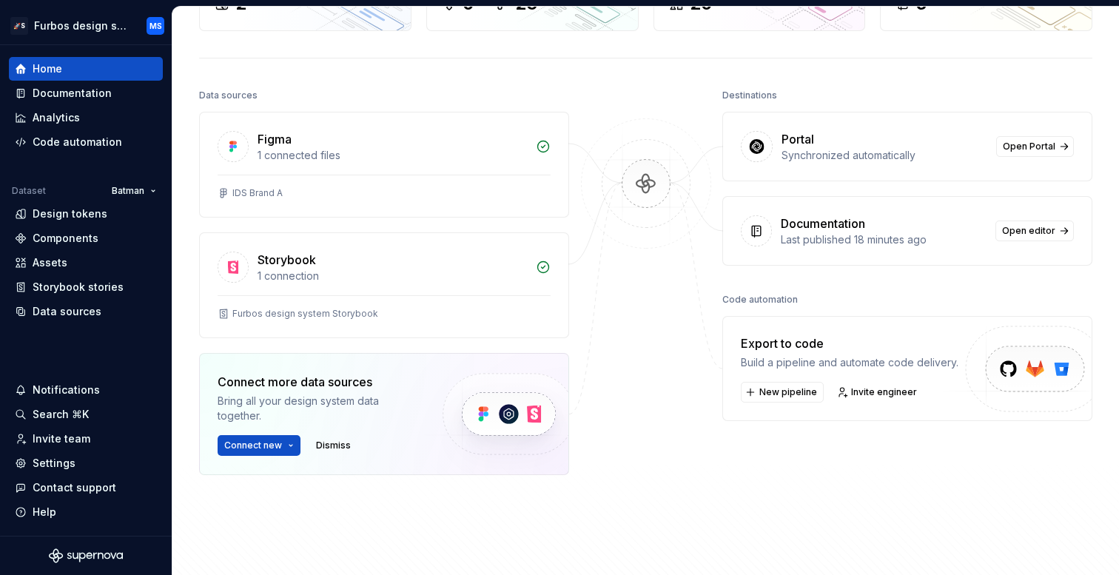
scroll to position [312, 0]
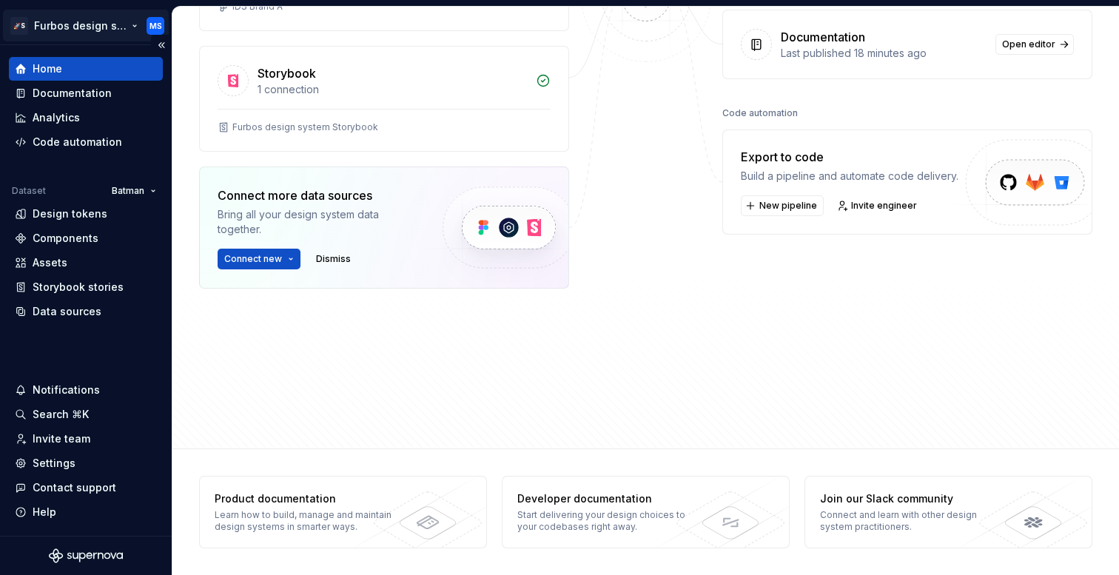
click at [111, 23] on html "🚀S Furbos design system MS Home Documentation Analytics Code automation Dataset…" at bounding box center [559, 287] width 1119 height 575
click at [114, 30] on html "🚀S Furbos design system MS Home Documentation Analytics Code automation Dataset…" at bounding box center [559, 287] width 1119 height 575
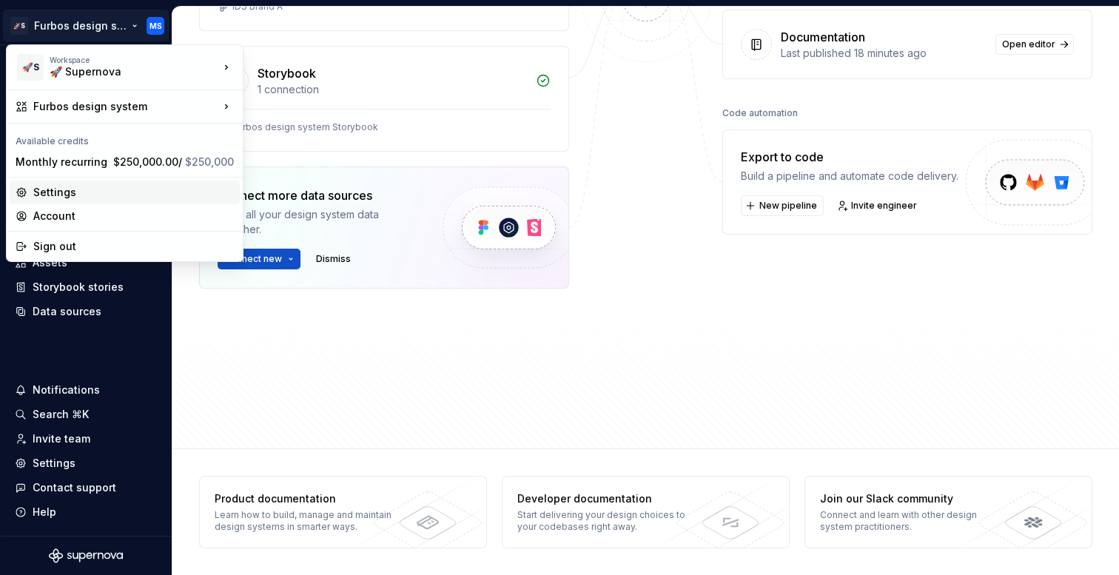
click at [147, 184] on div "Settings" at bounding box center [125, 193] width 230 height 24
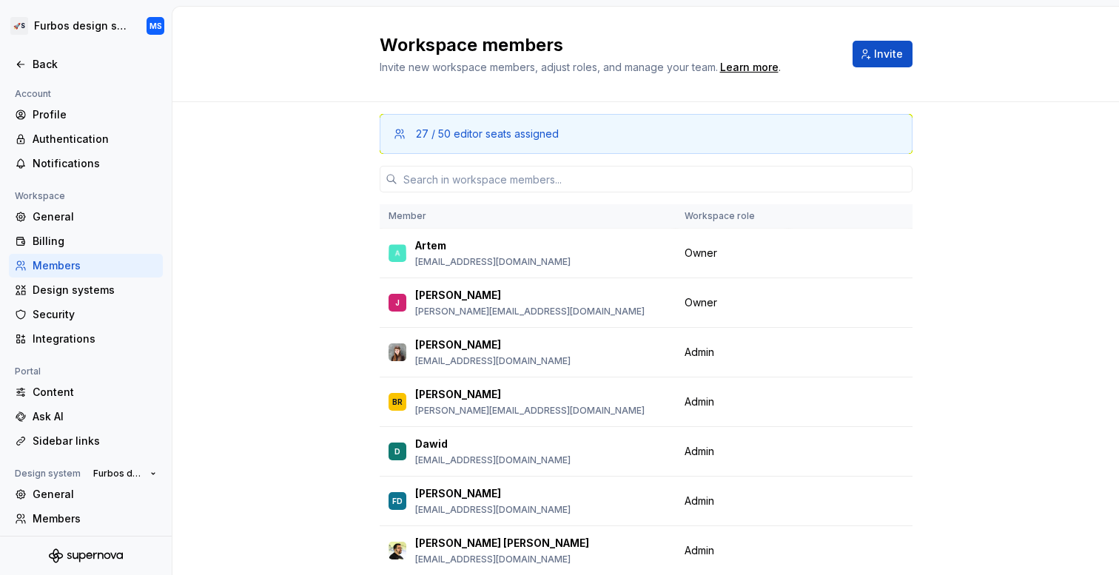
scroll to position [95, 0]
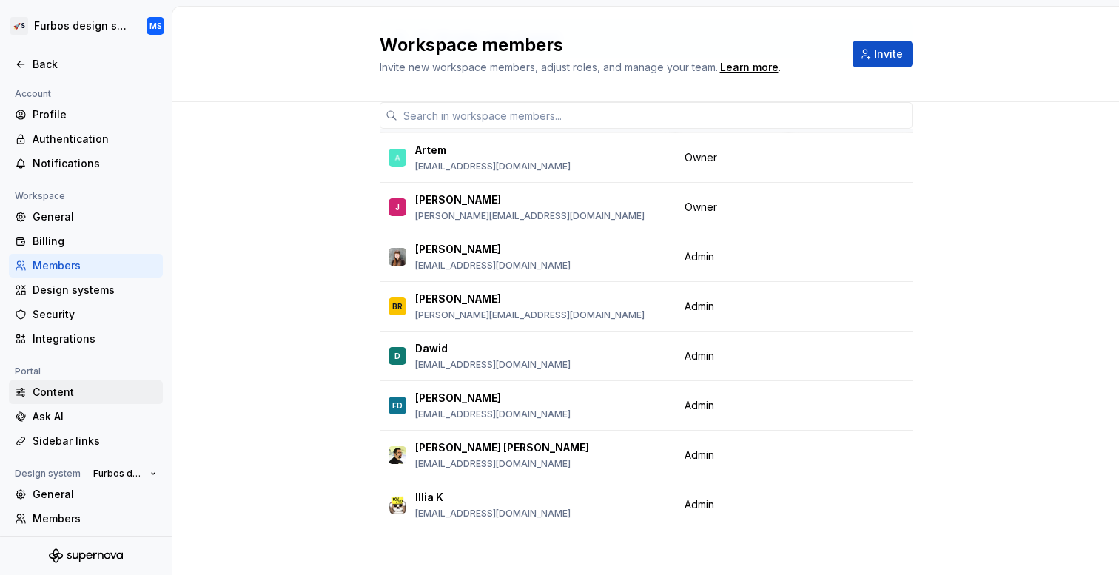
click at [79, 402] on div "Content" at bounding box center [86, 392] width 154 height 24
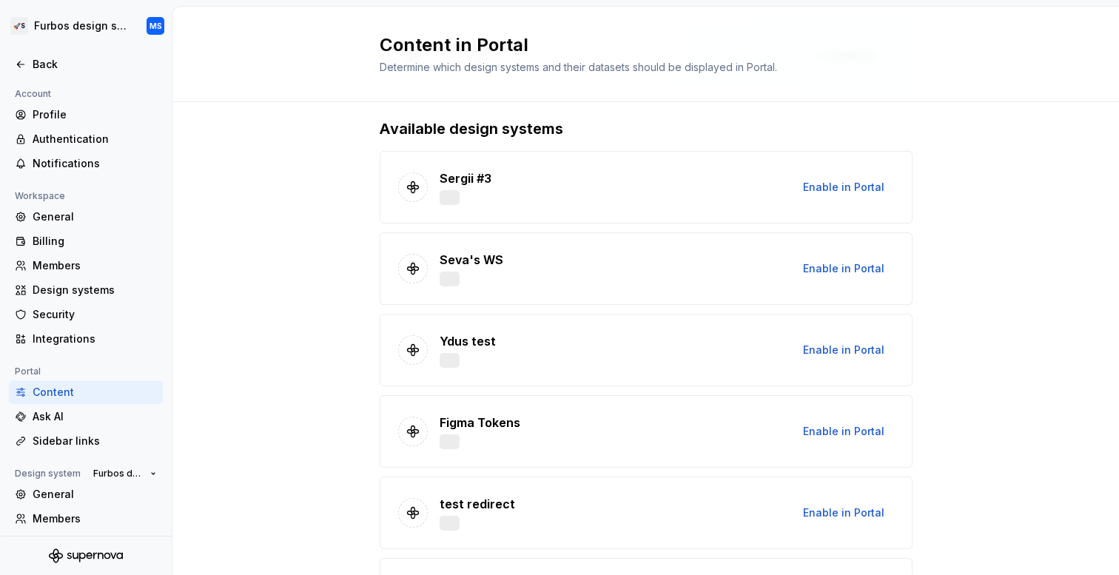
scroll to position [955, 0]
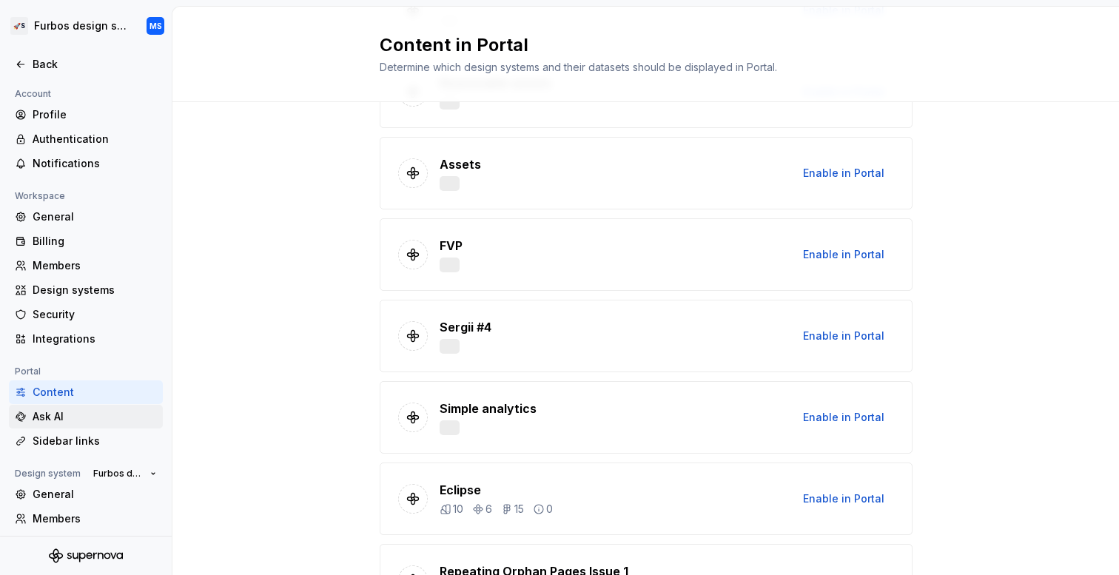
click at [102, 417] on div "Ask AI" at bounding box center [95, 416] width 124 height 15
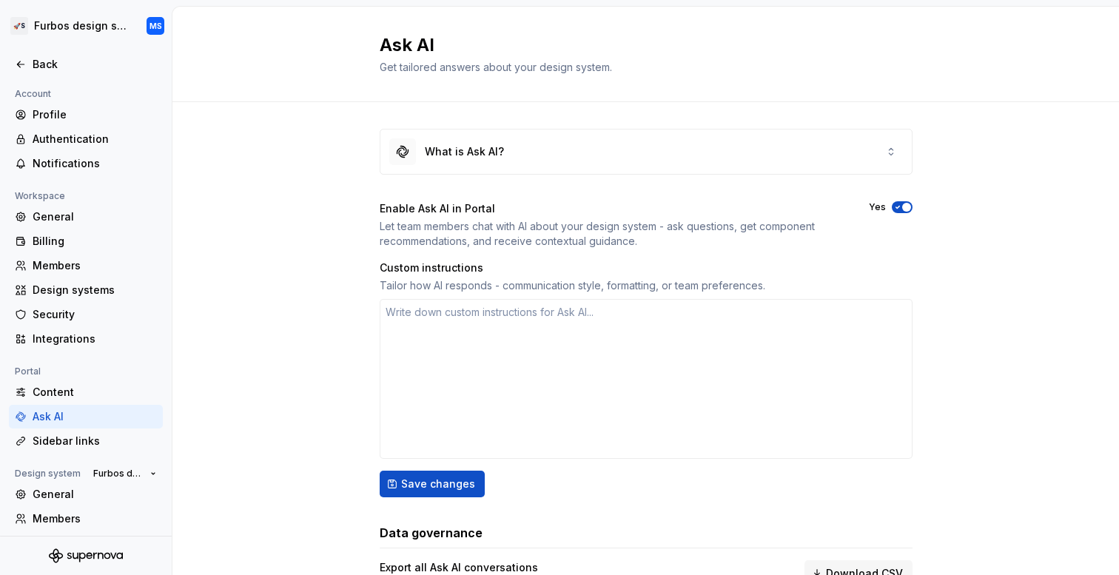
scroll to position [74, 0]
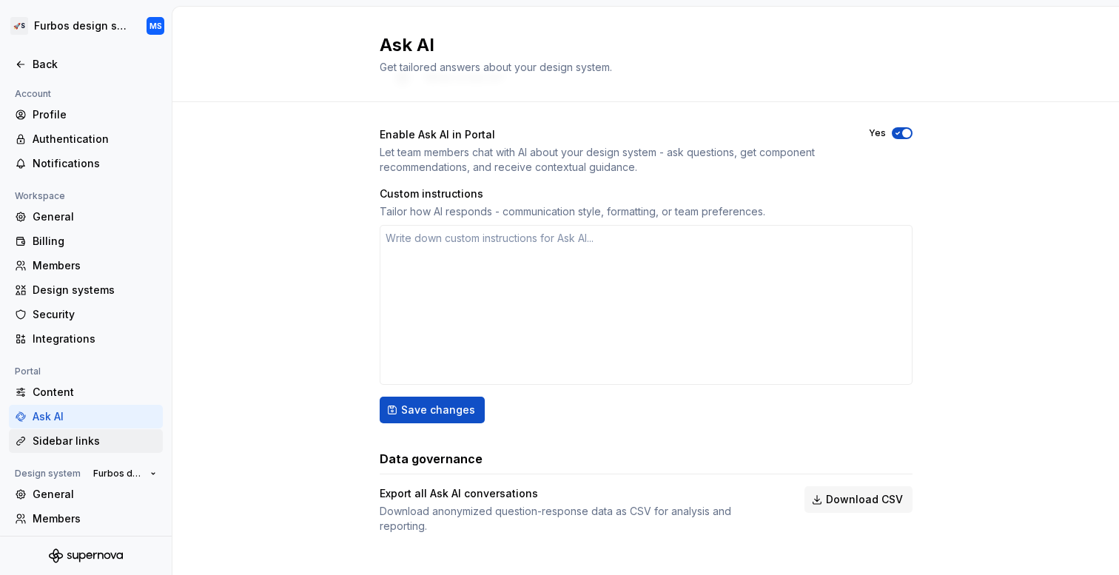
click at [80, 437] on div "Sidebar links" at bounding box center [95, 441] width 124 height 15
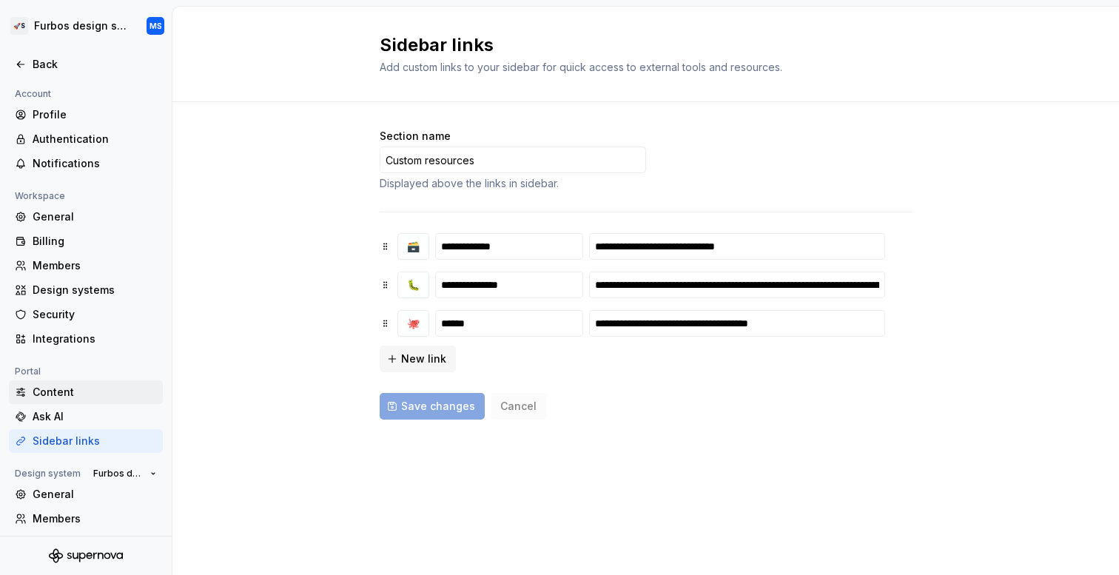
click at [81, 389] on div "Content" at bounding box center [95, 392] width 124 height 15
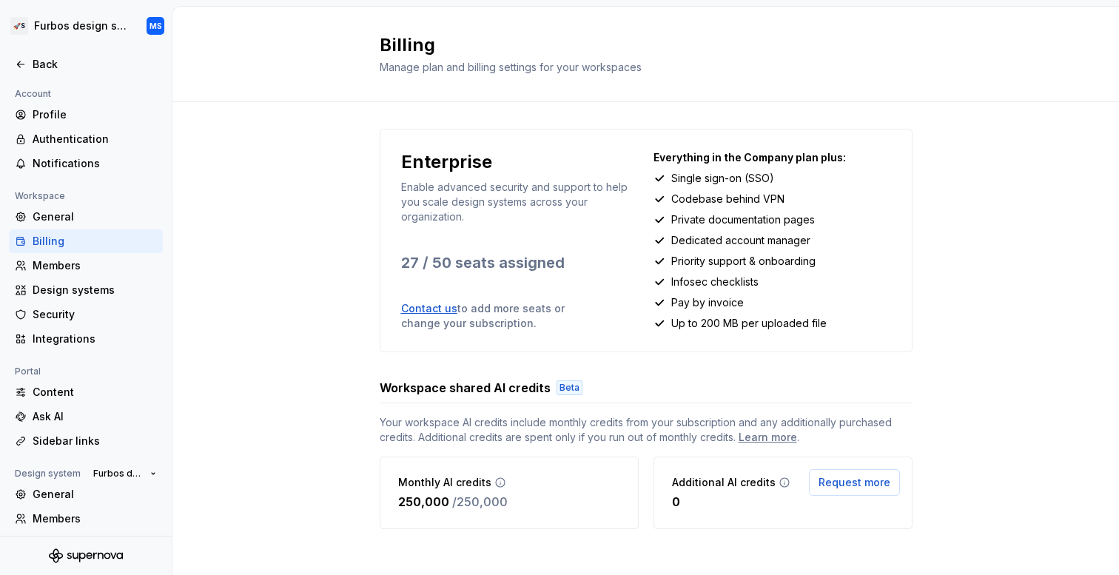
scroll to position [10, 0]
